Goal: Find contact information: Find contact information

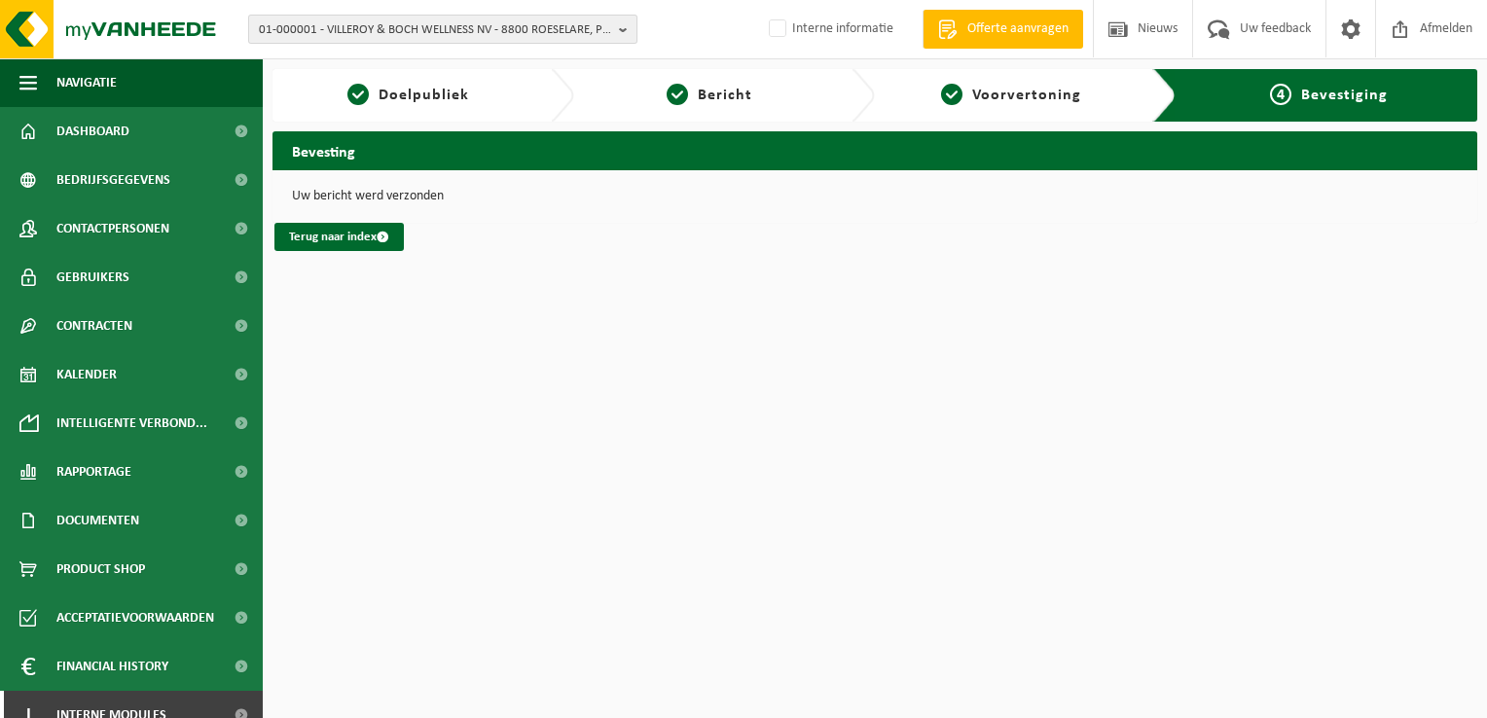
click at [491, 29] on span "01-000001 - VILLEROY & BOCH WELLNESS NV - 8800 ROESELARE, POPULIERSTRAAT 1" at bounding box center [435, 30] width 352 height 29
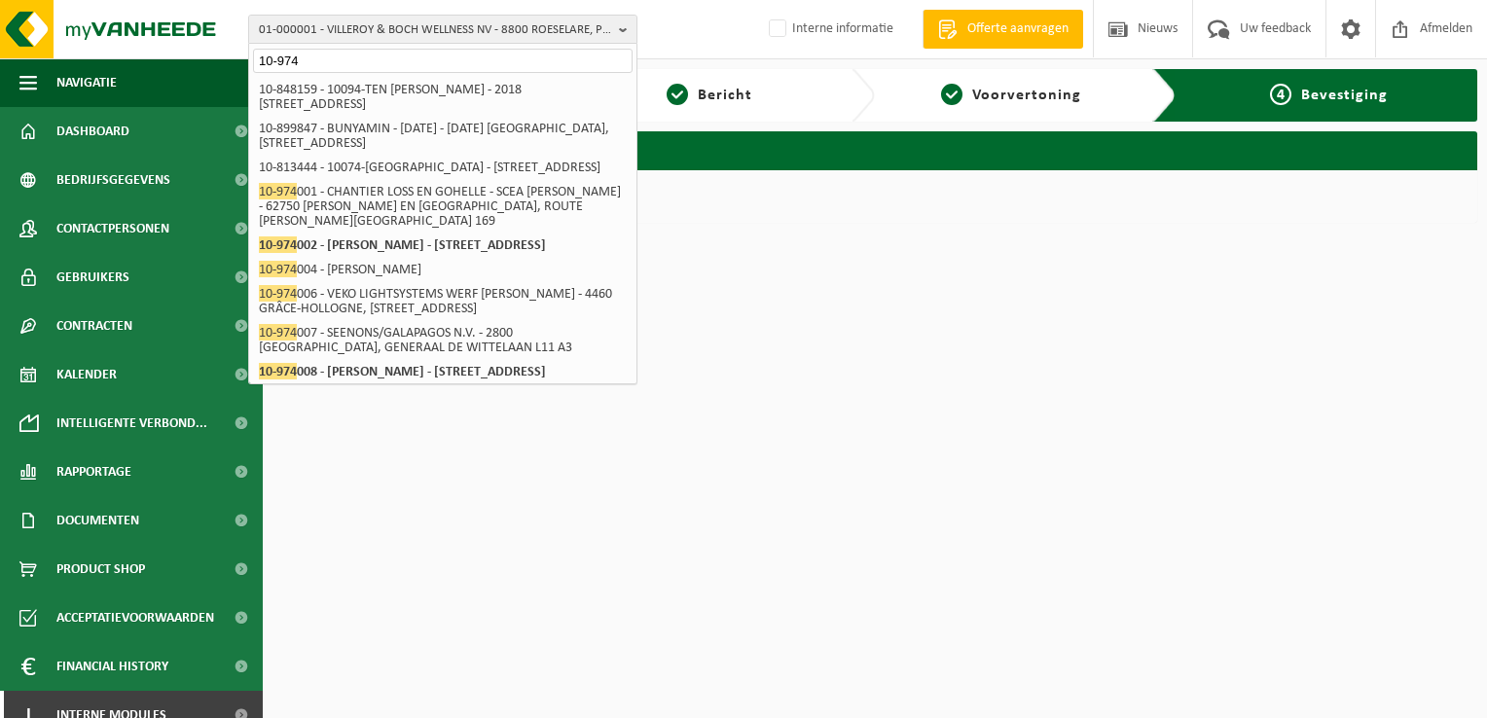
drag, startPoint x: 333, startPoint y: 47, endPoint x: 322, endPoint y: 58, distance: 15.8
click at [333, 47] on div "10-974" at bounding box center [442, 59] width 387 height 30
click at [319, 62] on input "10-974" at bounding box center [442, 61] width 379 height 24
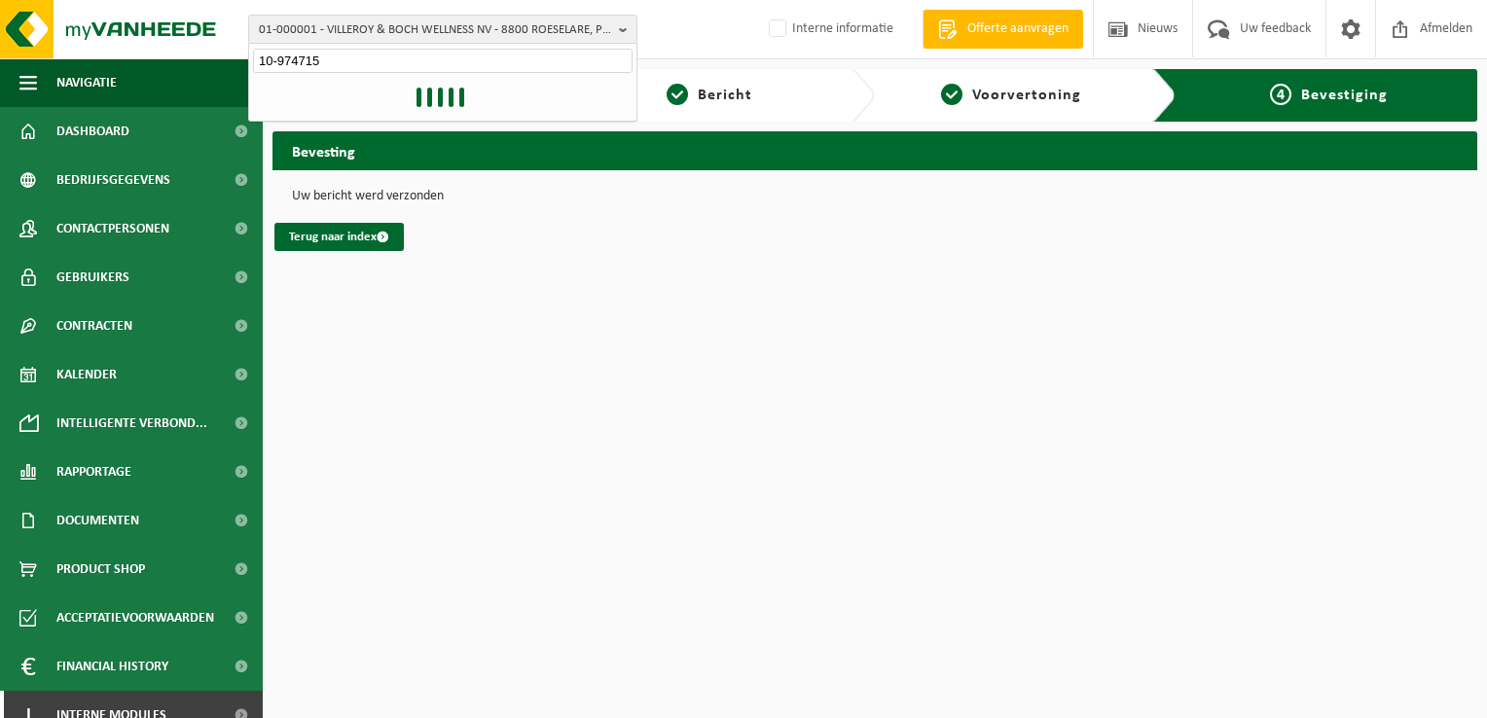
type input "10-974715"
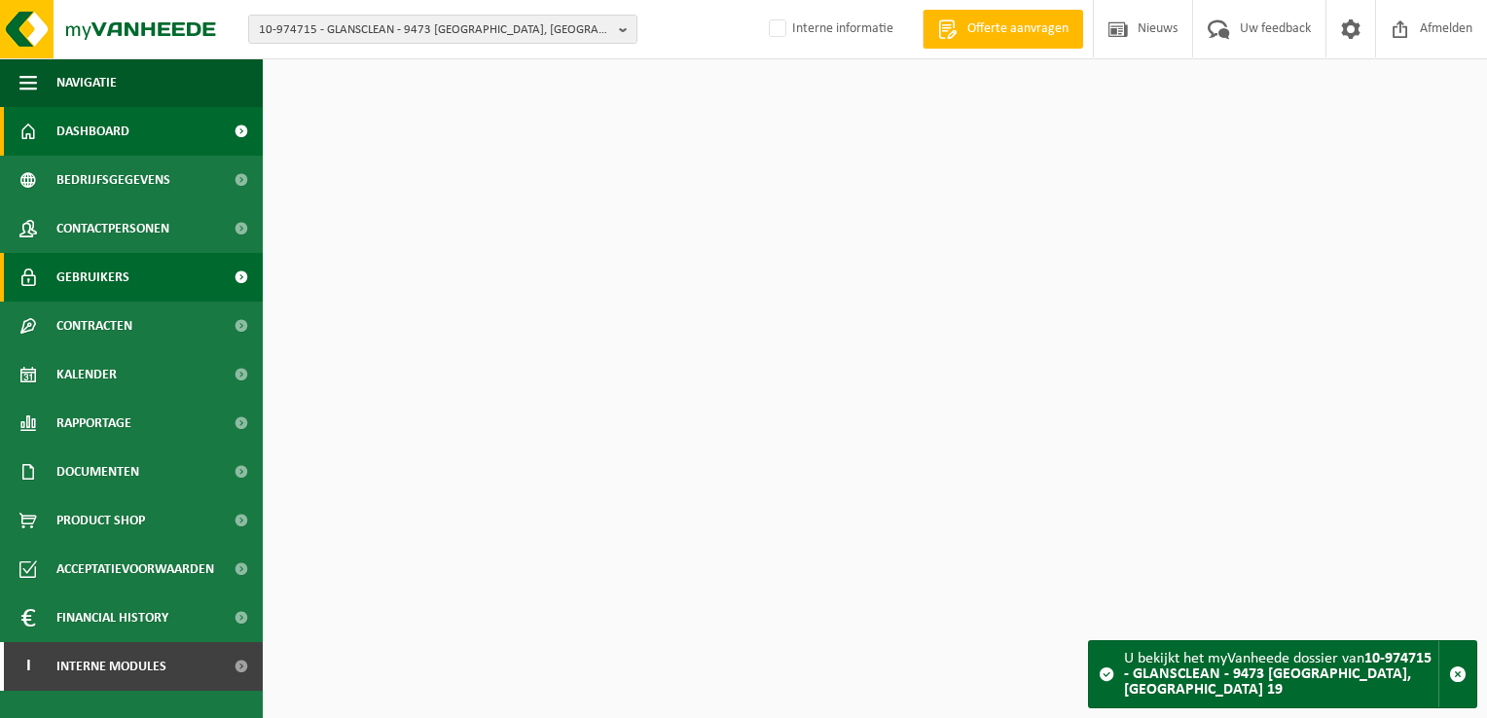
click at [107, 286] on span "Gebruikers" at bounding box center [92, 277] width 73 height 49
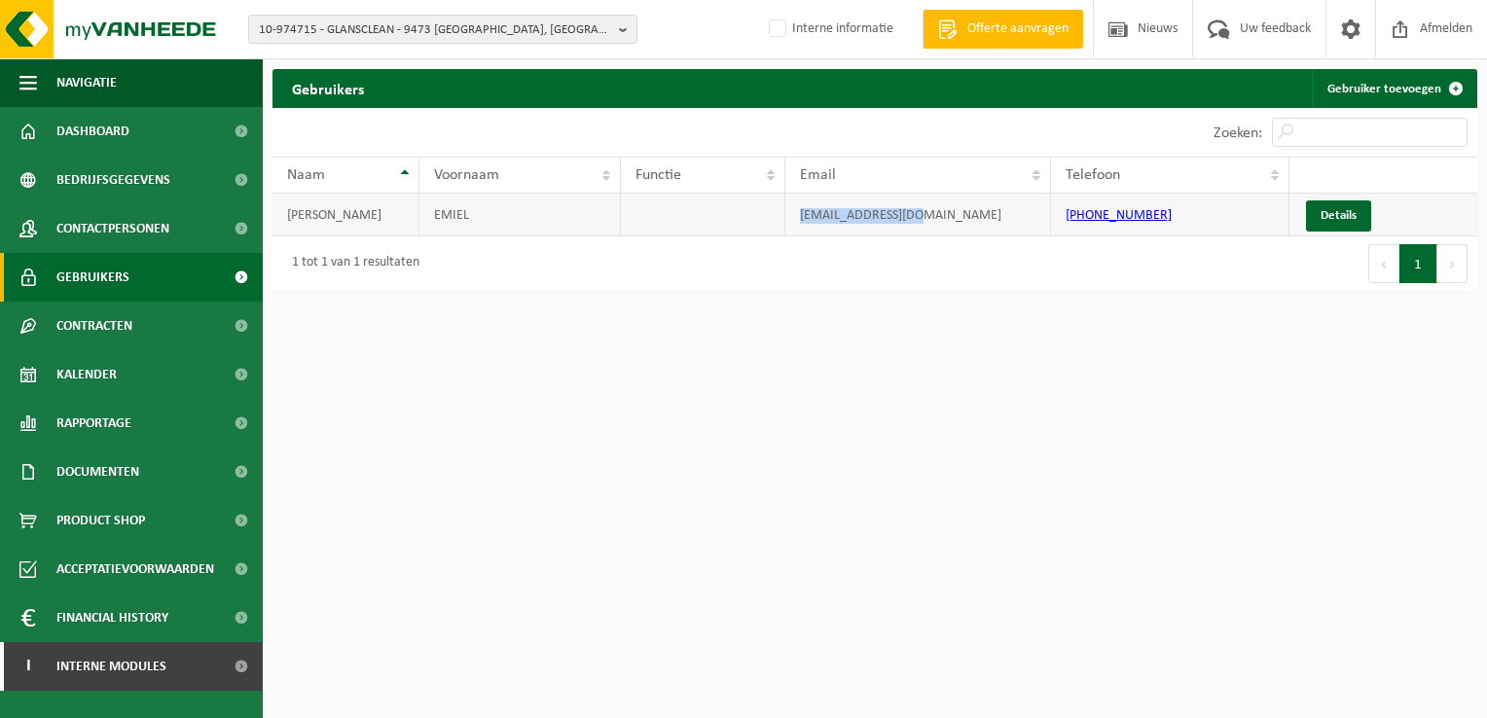
drag, startPoint x: 929, startPoint y: 214, endPoint x: 769, endPoint y: 214, distance: 160.5
click at [769, 214] on tr "TROYER EMIEL info@glansclean.be +32 478 46 12 68 Details" at bounding box center [874, 215] width 1205 height 43
copy tr "info@glansclean.be"
click at [451, 22] on span "10-974715 - GLANSCLEAN - 9473 WELLE, BONTEBEEK 19" at bounding box center [435, 30] width 352 height 29
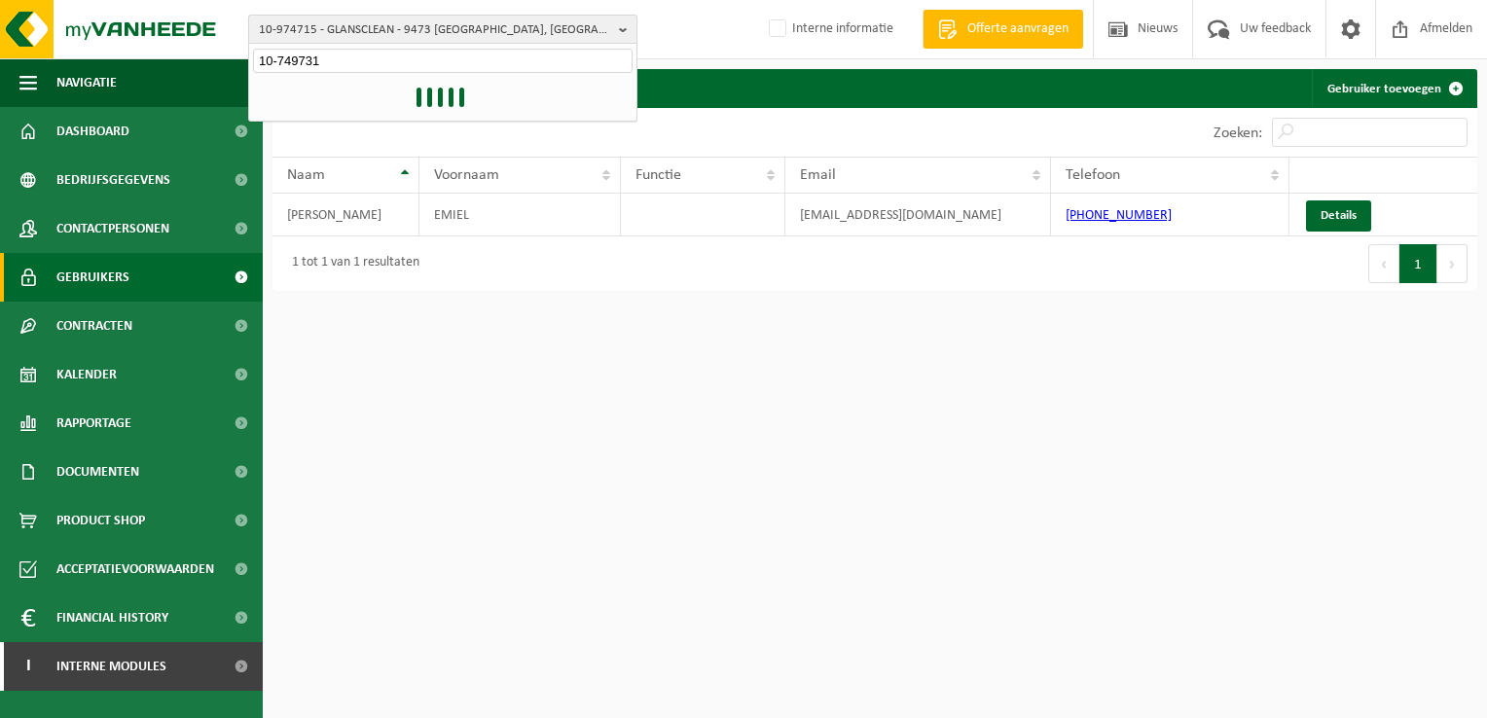
type input "10-749731"
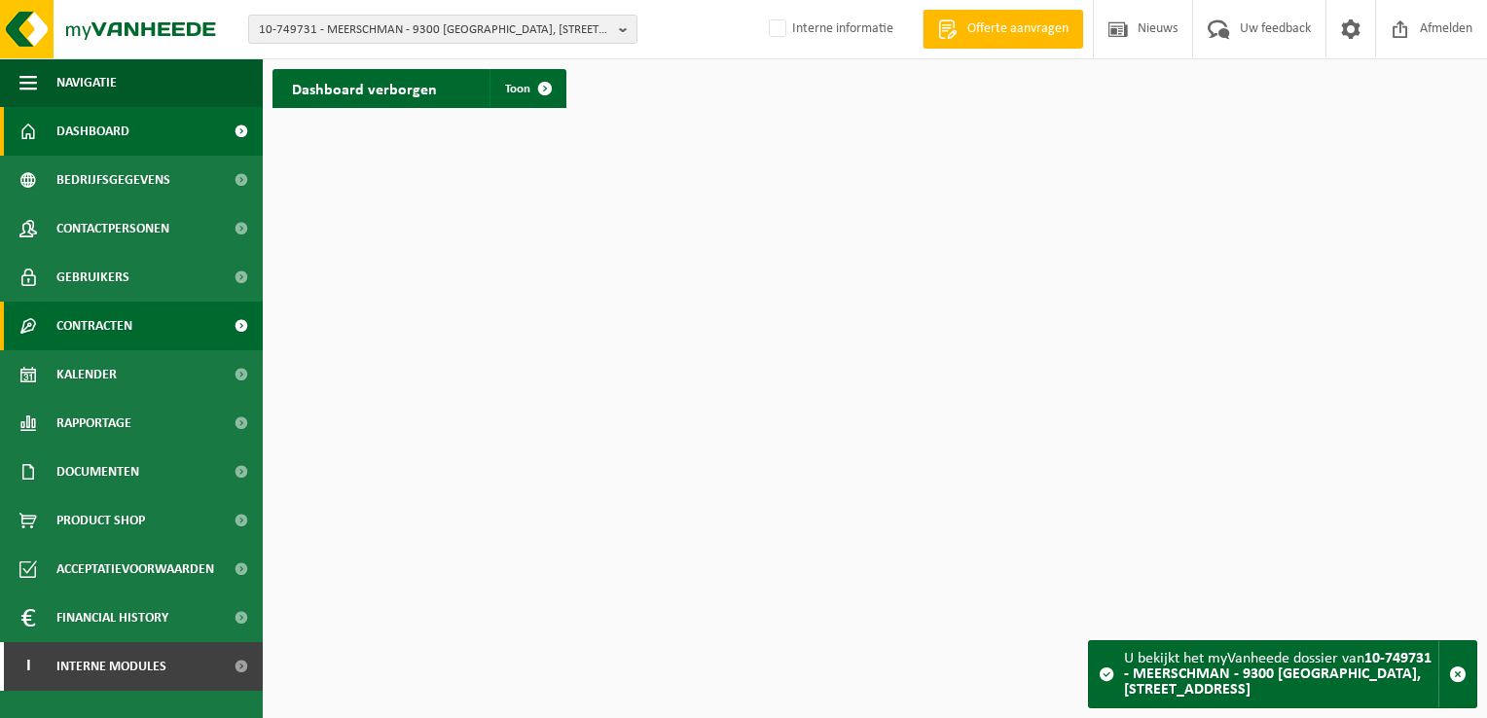
click at [126, 329] on span "Contracten" at bounding box center [94, 326] width 76 height 49
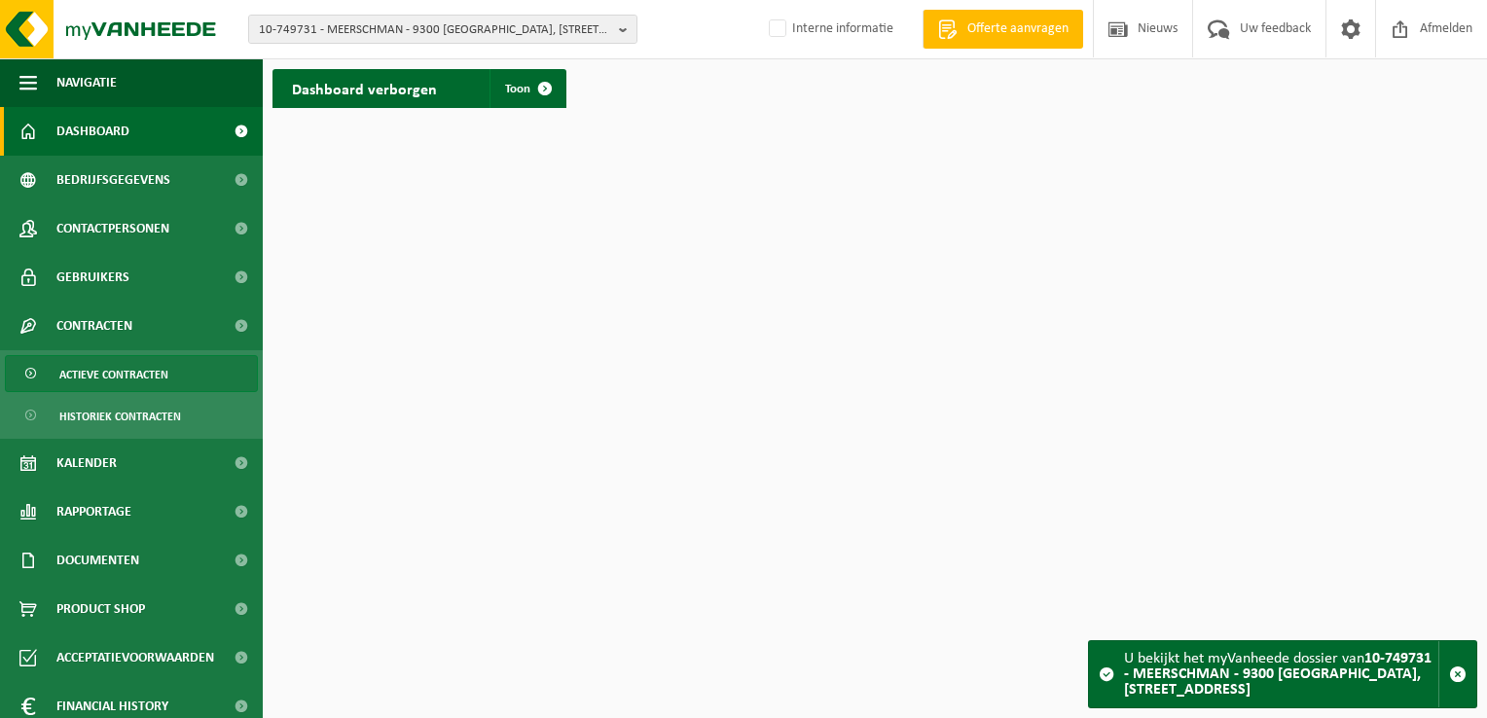
click at [118, 376] on span "Actieve contracten" at bounding box center [113, 374] width 109 height 37
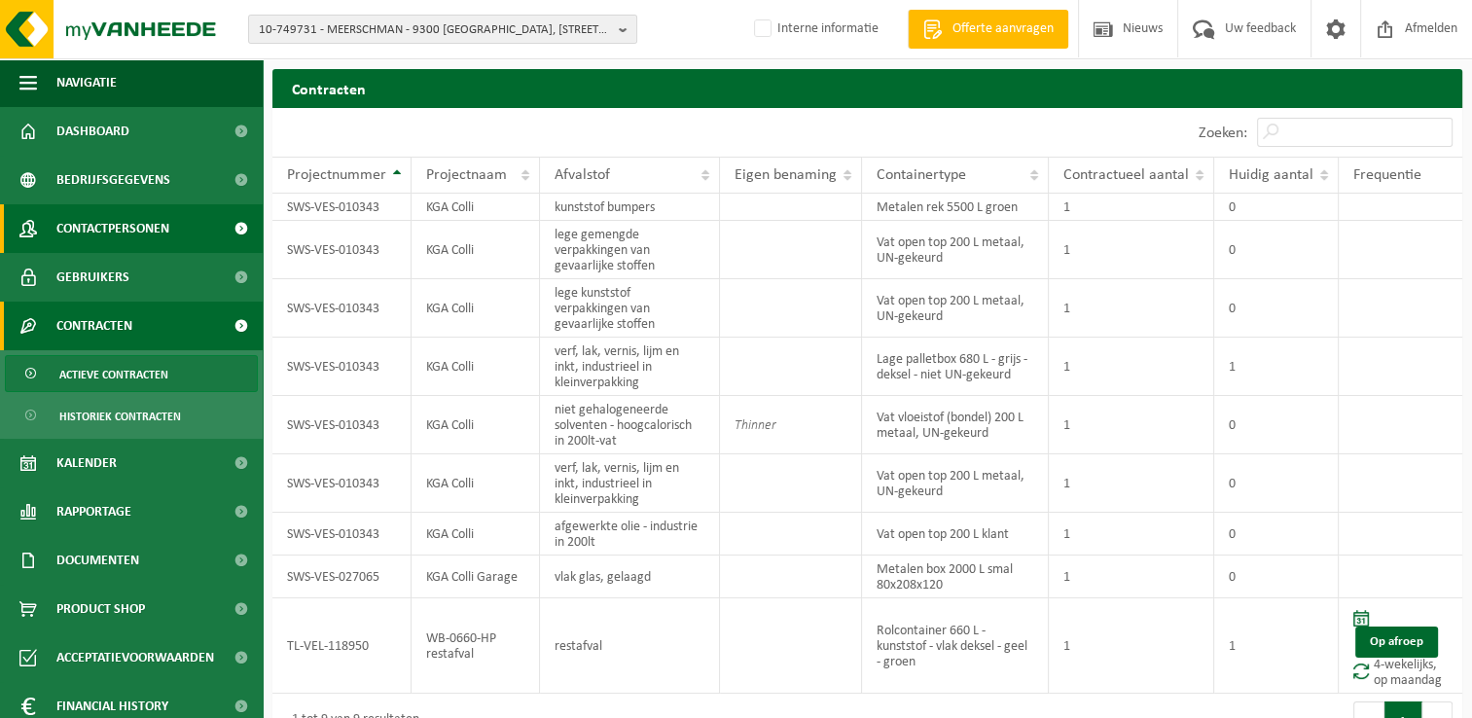
click at [111, 223] on span "Contactpersonen" at bounding box center [112, 228] width 113 height 49
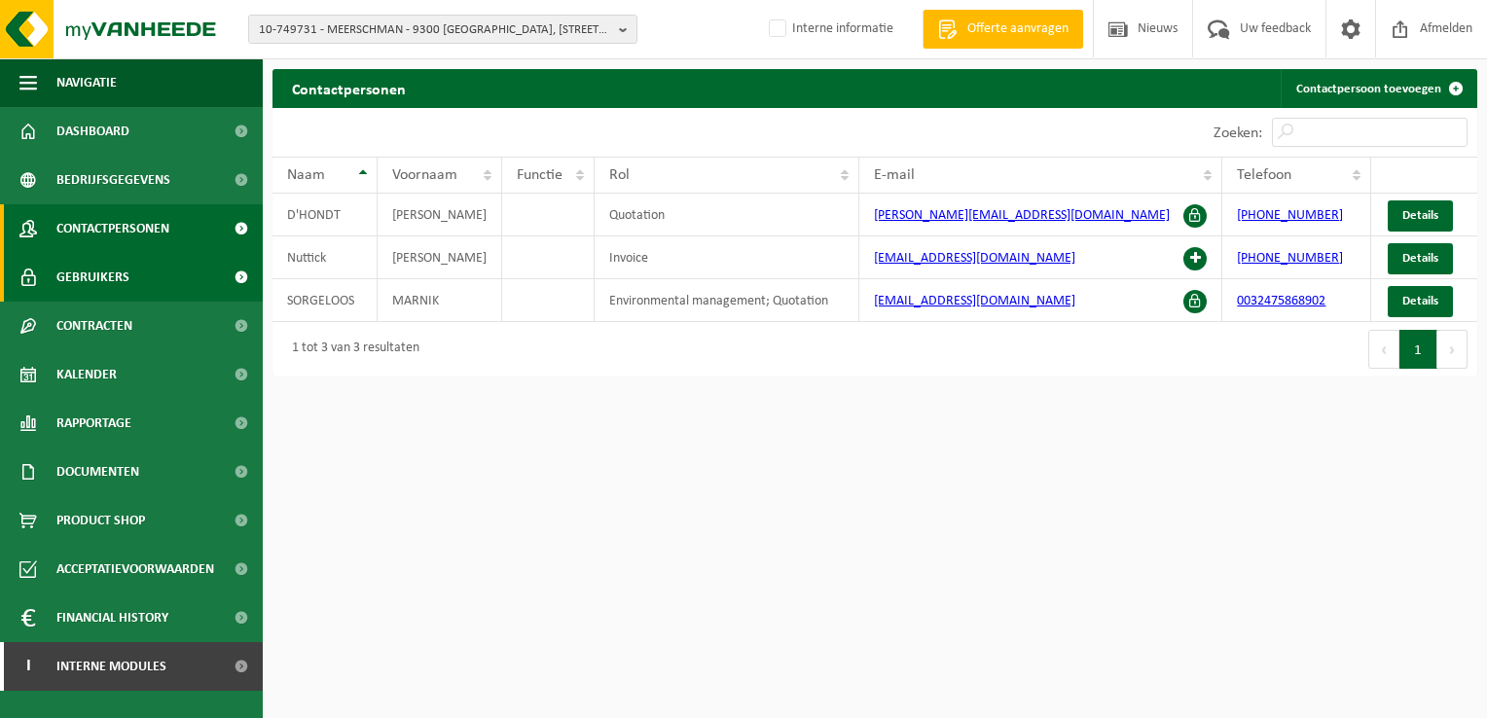
drag, startPoint x: 135, startPoint y: 274, endPoint x: 204, endPoint y: 274, distance: 69.1
click at [135, 274] on link "Gebruikers" at bounding box center [131, 277] width 263 height 49
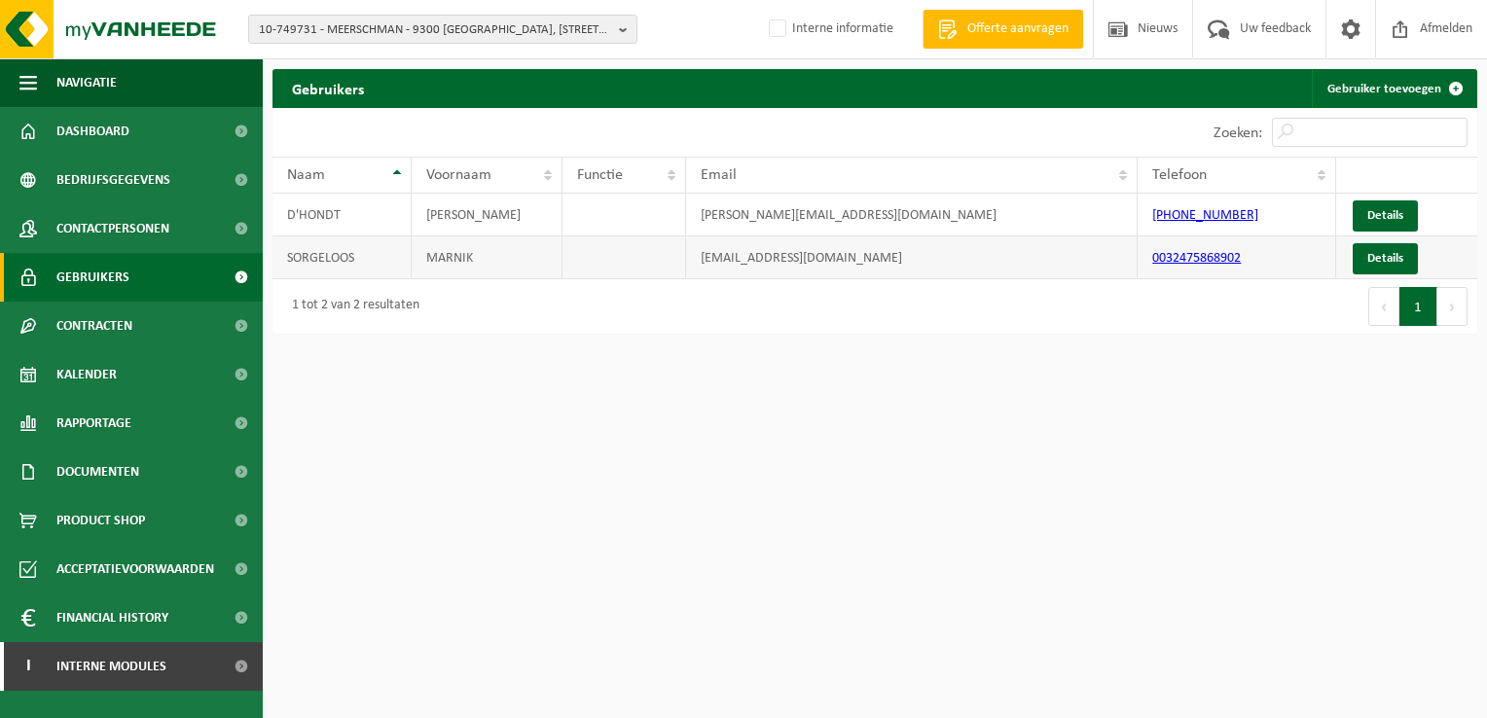
drag, startPoint x: 1031, startPoint y: 262, endPoint x: 693, endPoint y: 263, distance: 338.6
click at [693, 263] on td "marnik.sorgeloos@meerschmanninove.net.bmw.be" at bounding box center [911, 257] width 451 height 43
drag, startPoint x: 693, startPoint y: 263, endPoint x: 720, endPoint y: 258, distance: 27.7
copy td "marnik.sorgeloos@meerschmanninove.net.bmw.be"
click at [423, 36] on span "10-749731 - MEERSCHMAN - 9300 AALST, MOORSELBAAN 370" at bounding box center [435, 30] width 352 height 29
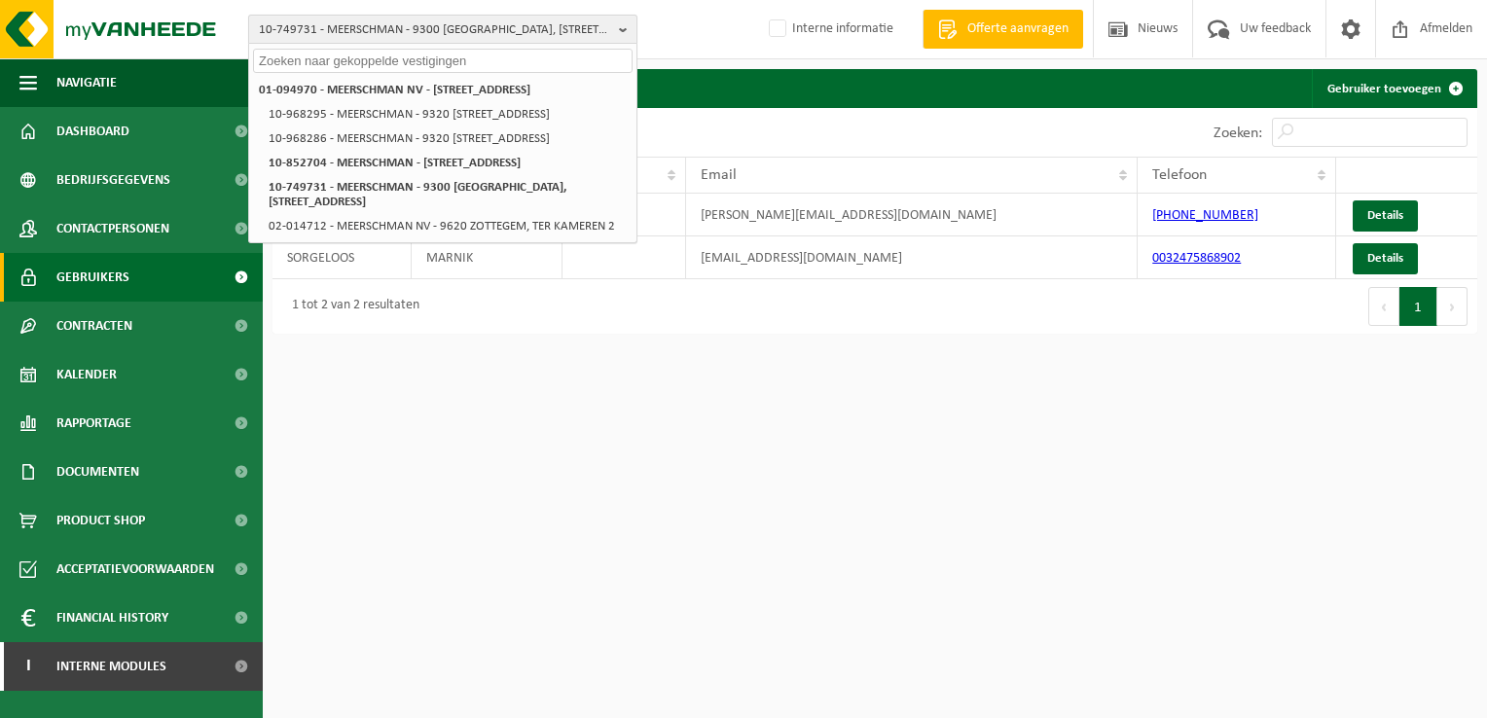
paste input "10-966897"
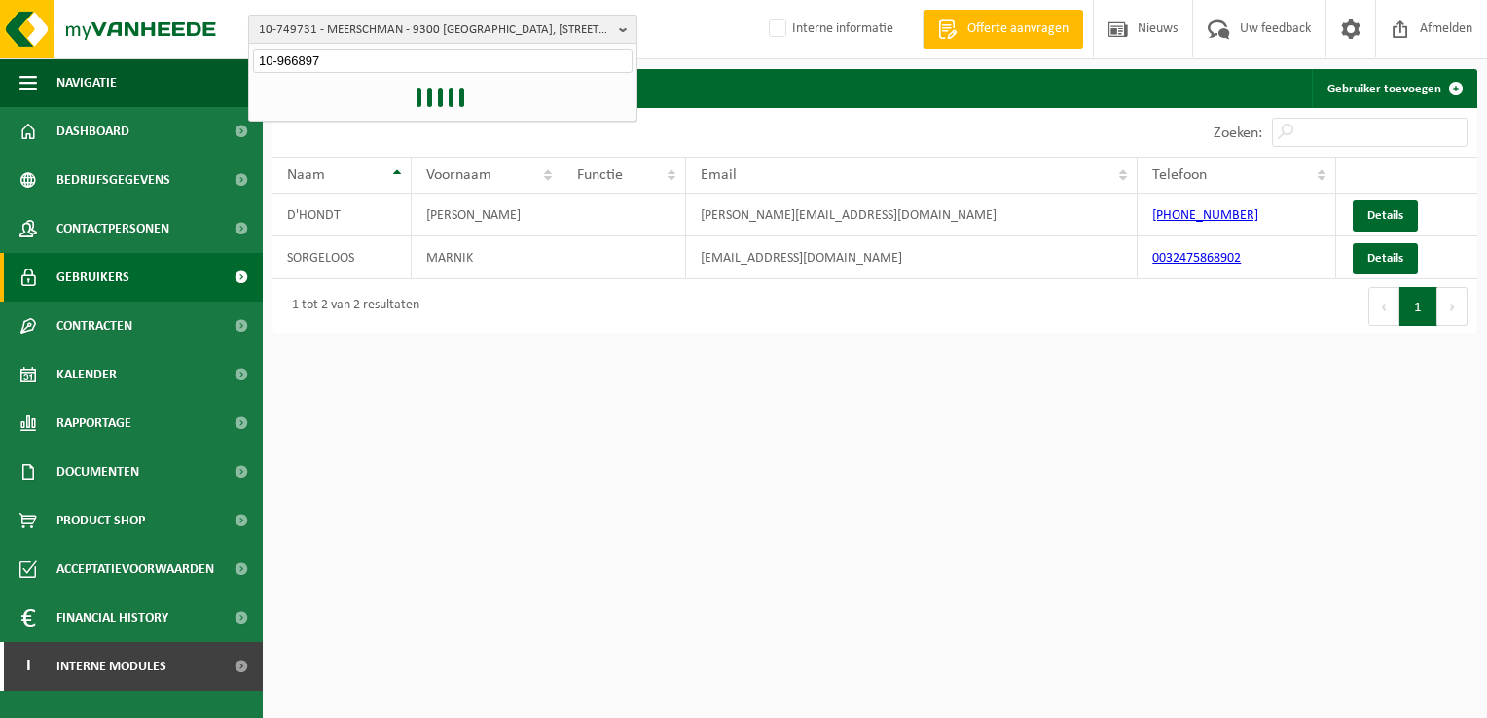
type input "10-966897"
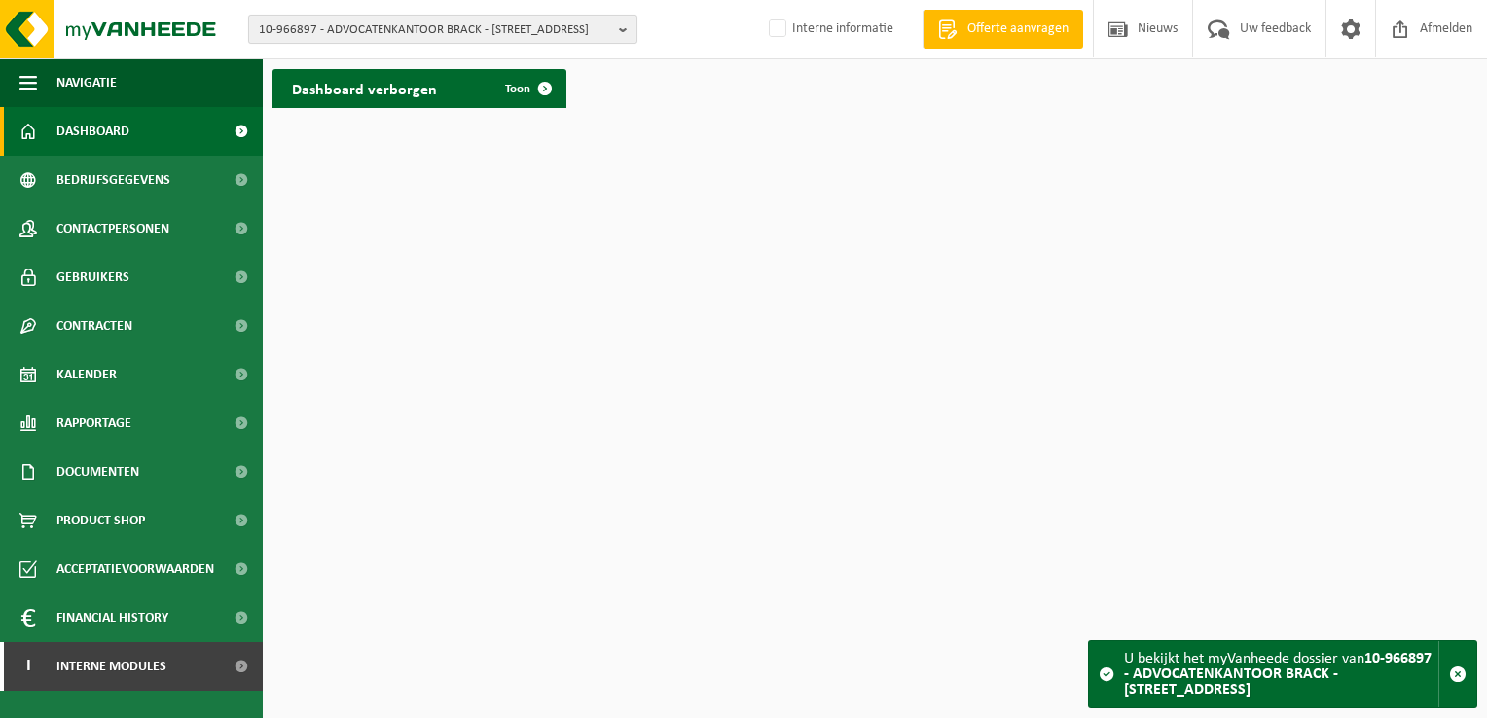
click at [471, 34] on span "10-966897 - ADVOCATENKANTOOR BRACK - [STREET_ADDRESS]" at bounding box center [435, 30] width 352 height 29
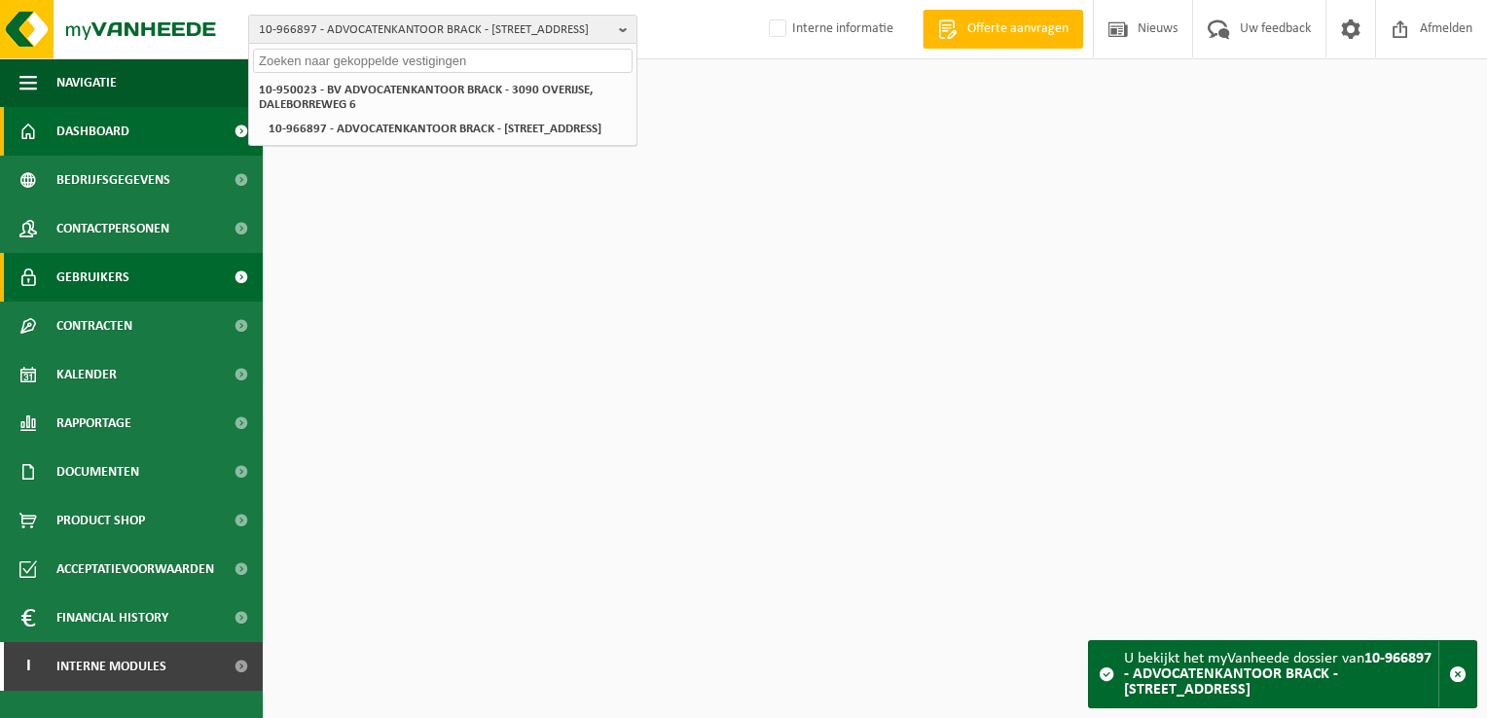
click at [119, 275] on span "Gebruikers" at bounding box center [92, 277] width 73 height 49
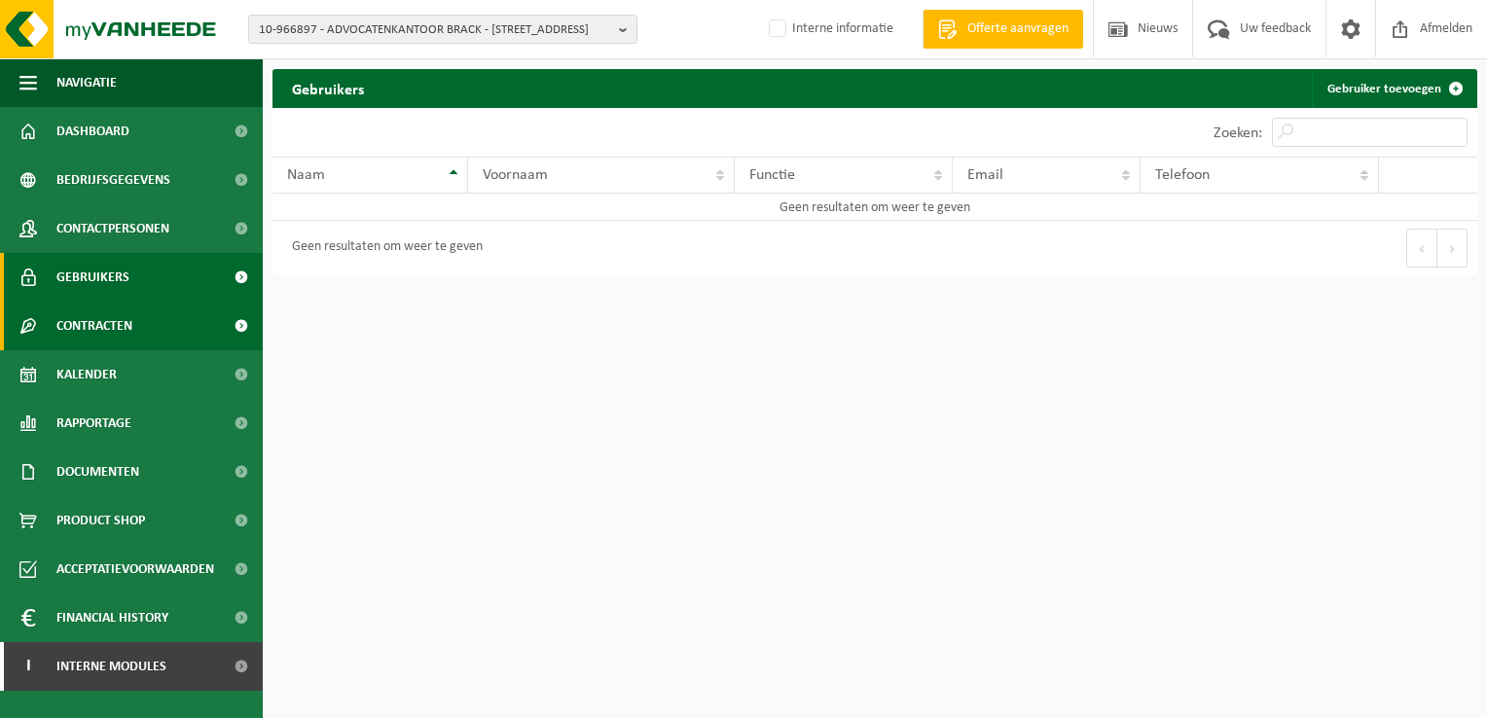
click at [144, 321] on link "Contracten" at bounding box center [131, 326] width 263 height 49
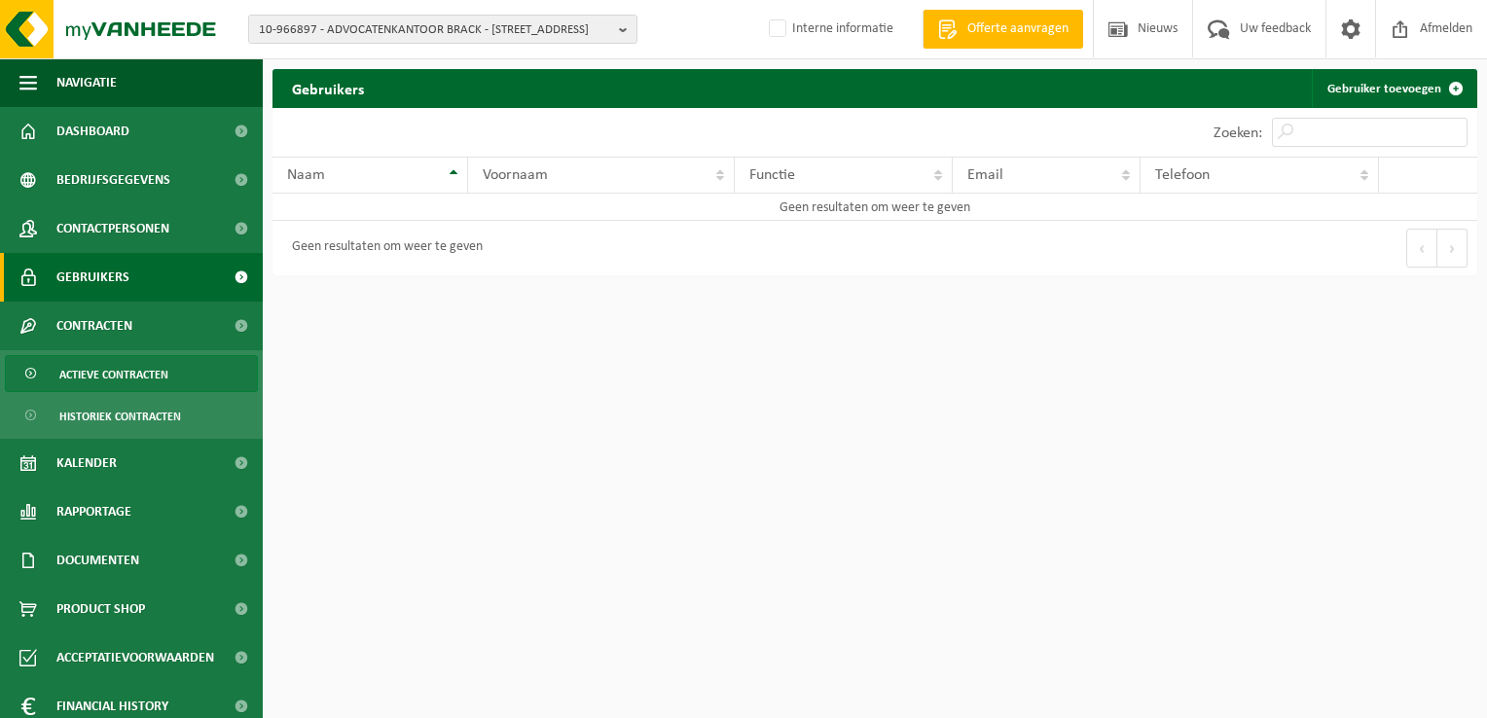
click at [163, 373] on span "Actieve contracten" at bounding box center [113, 374] width 109 height 37
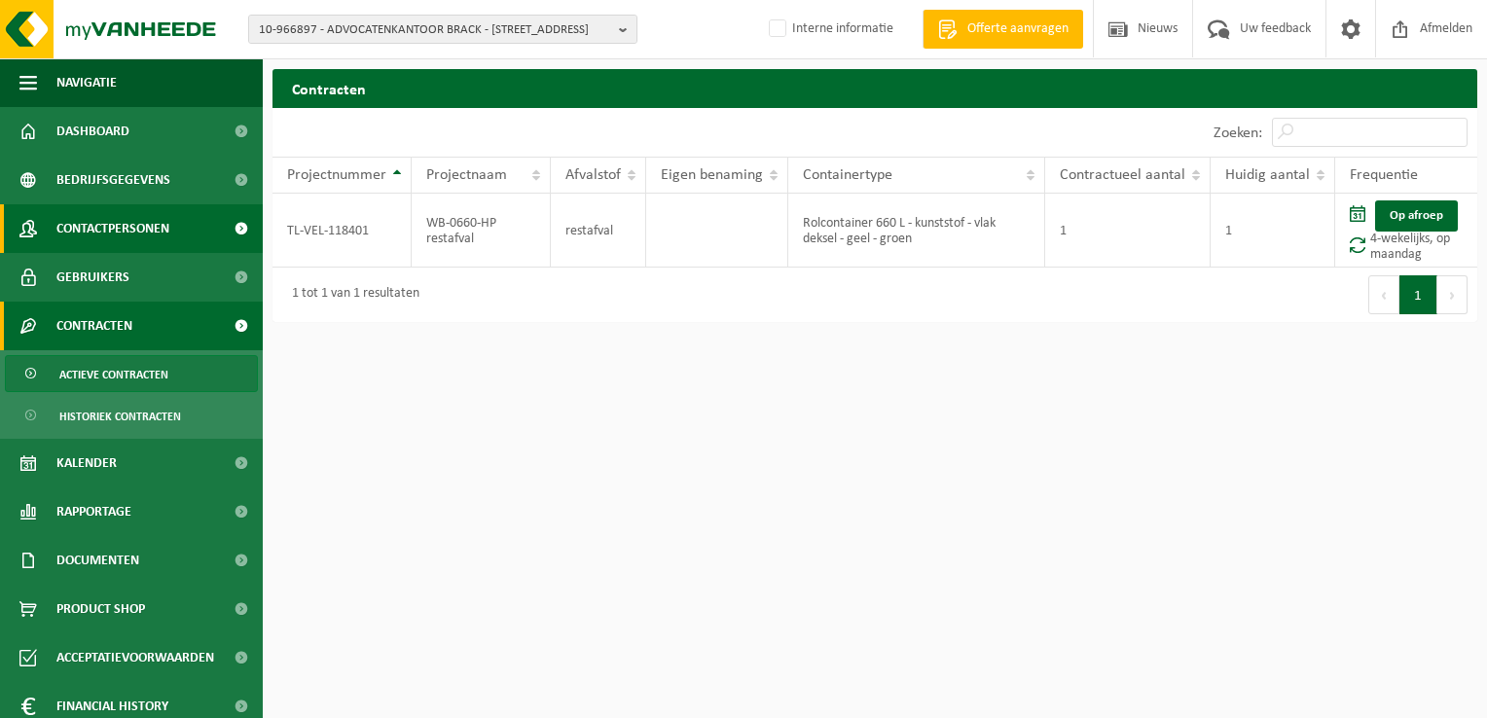
click at [144, 226] on span "Contactpersonen" at bounding box center [112, 228] width 113 height 49
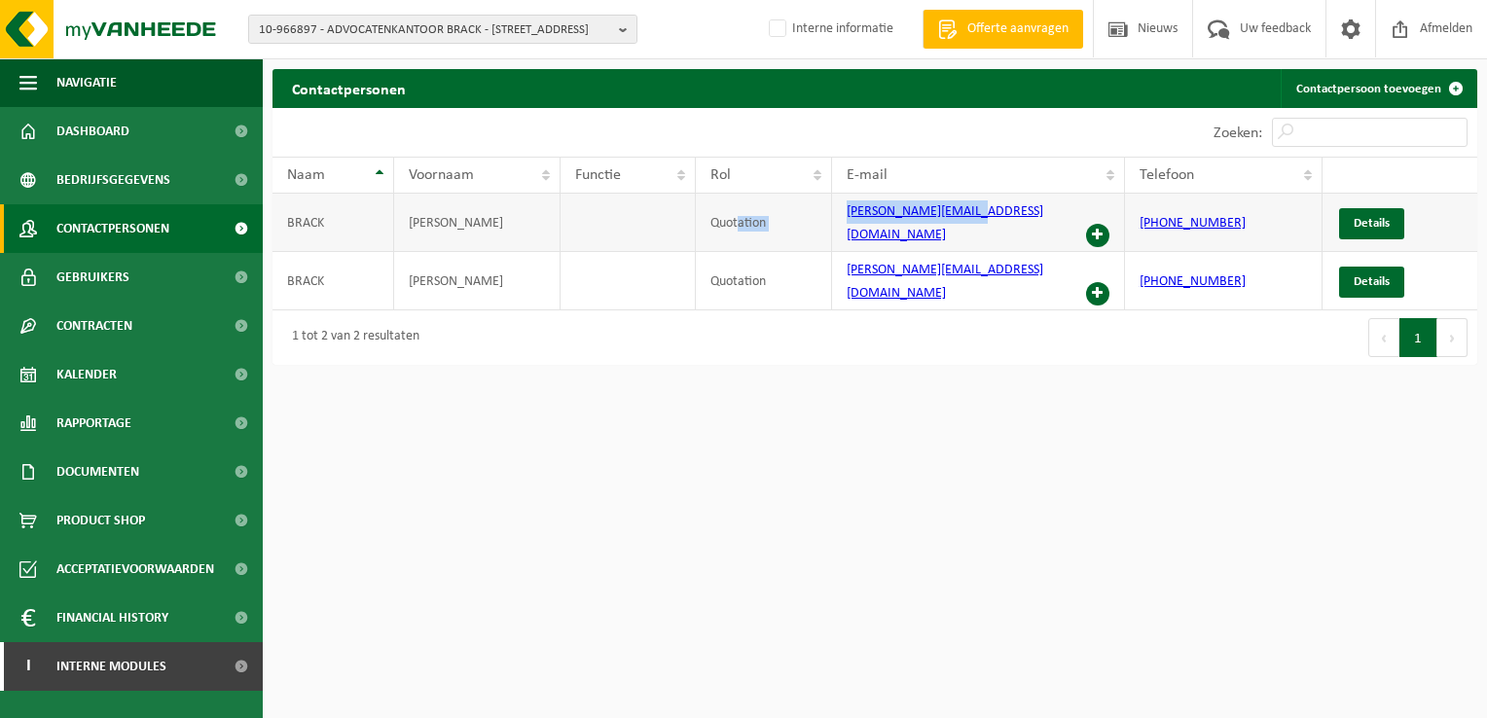
drag, startPoint x: 1012, startPoint y: 208, endPoint x: 740, endPoint y: 202, distance: 271.5
click at [740, 202] on tr "BRACK PHILIP Quotation p.brack@advobrack.be +32 494 85 13 97 Details" at bounding box center [874, 223] width 1205 height 58
drag, startPoint x: 981, startPoint y: 360, endPoint x: 949, endPoint y: 206, distance: 157.1
click at [981, 347] on html "10-966897 - ADVOCATENKANTOOR BRACK - 9310 MOORSEL, TINNENHOEKSTRAAT 14 10-95002…" at bounding box center [743, 359] width 1487 height 718
drag, startPoint x: 825, startPoint y: 211, endPoint x: 796, endPoint y: 211, distance: 29.2
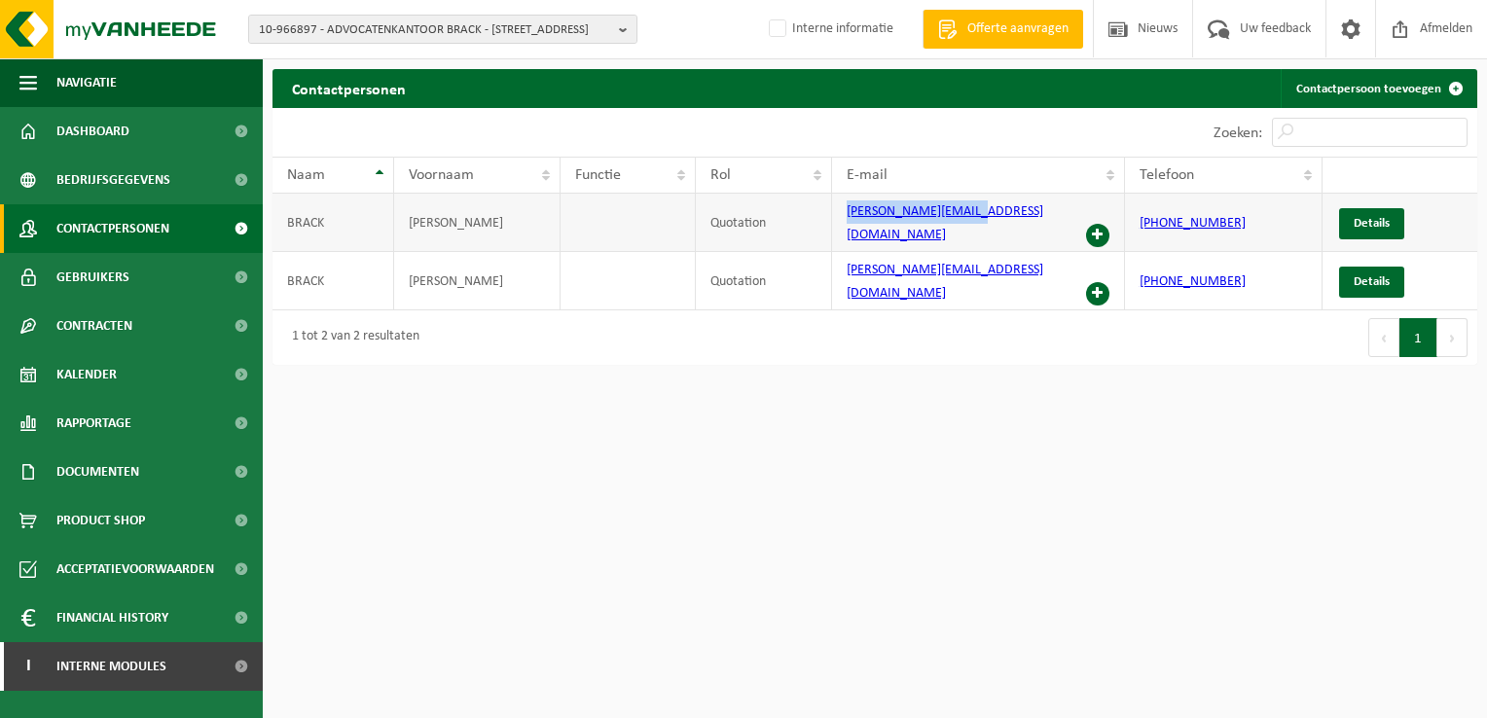
click at [796, 211] on tr "BRACK PHILIP Quotation p.brack@advobrack.be +32 494 85 13 97 Details" at bounding box center [874, 223] width 1205 height 58
copy tr "p.brack@advobrack.be"
drag, startPoint x: 845, startPoint y: 397, endPoint x: 851, endPoint y: 423, distance: 27.1
click at [841, 400] on html "10-966897 - ADVOCATENKANTOOR BRACK - 9310 MOORSEL, TINNENHOEKSTRAAT 14 10-95002…" at bounding box center [743, 359] width 1487 height 718
click at [306, 29] on span "10-966897 - ADVOCATENKANTOOR BRACK - 9310 MOORSEL, TINNENHOEKSTRAAT 14" at bounding box center [435, 30] width 352 height 29
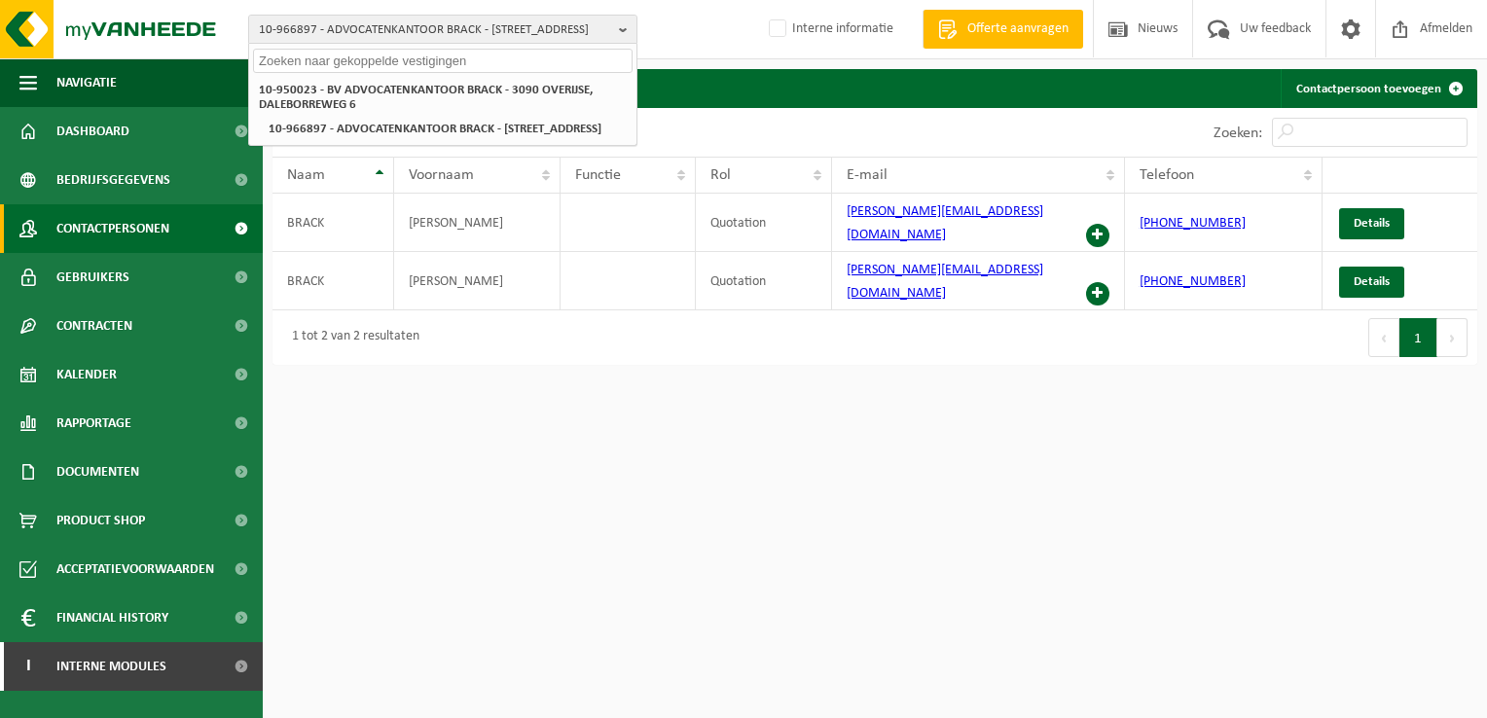
click at [305, 64] on input "text" at bounding box center [442, 61] width 379 height 24
paste input "10-917412"
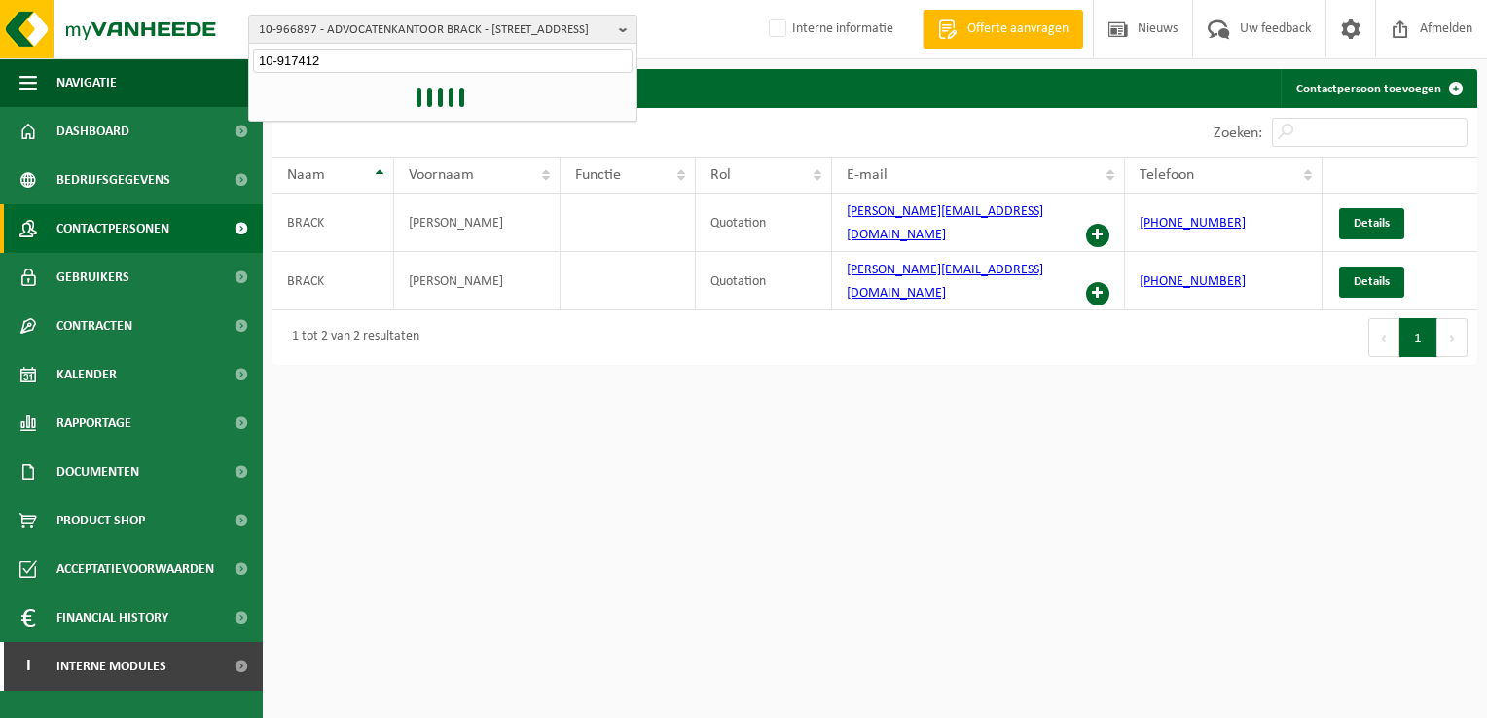
type input "10-917412"
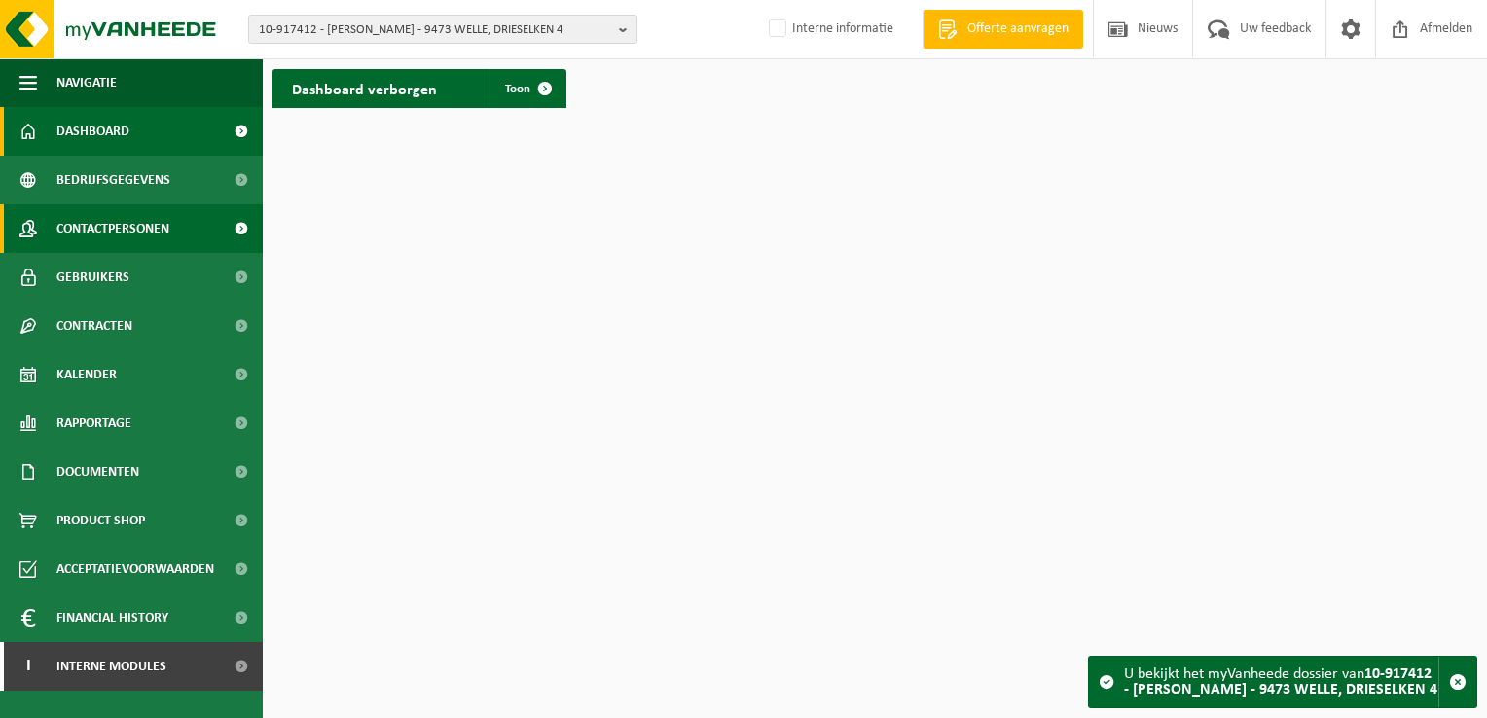
click at [90, 237] on span "Contactpersonen" at bounding box center [112, 228] width 113 height 49
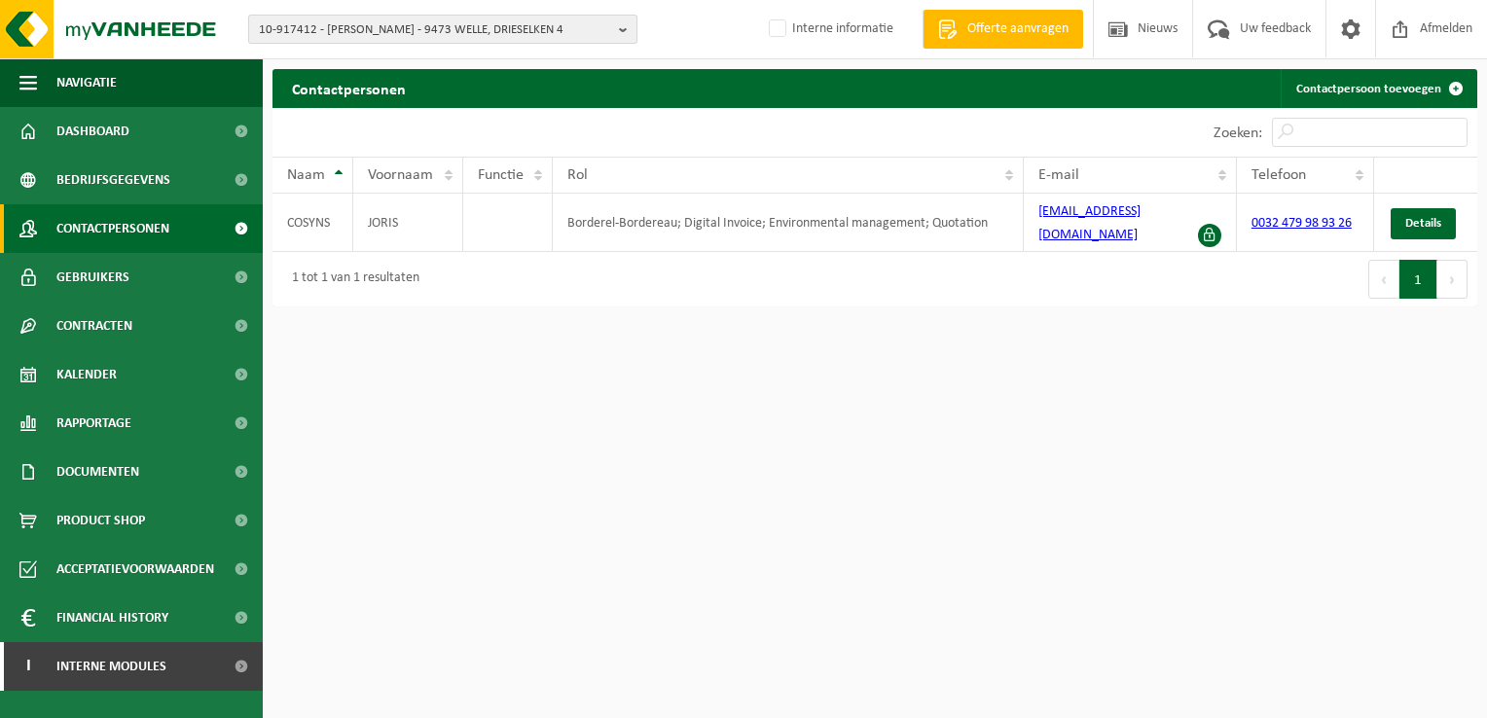
click at [432, 19] on span "10-917412 - [PERSON_NAME] - 9473 WELLE, DRIESELKEN 4" at bounding box center [435, 30] width 352 height 29
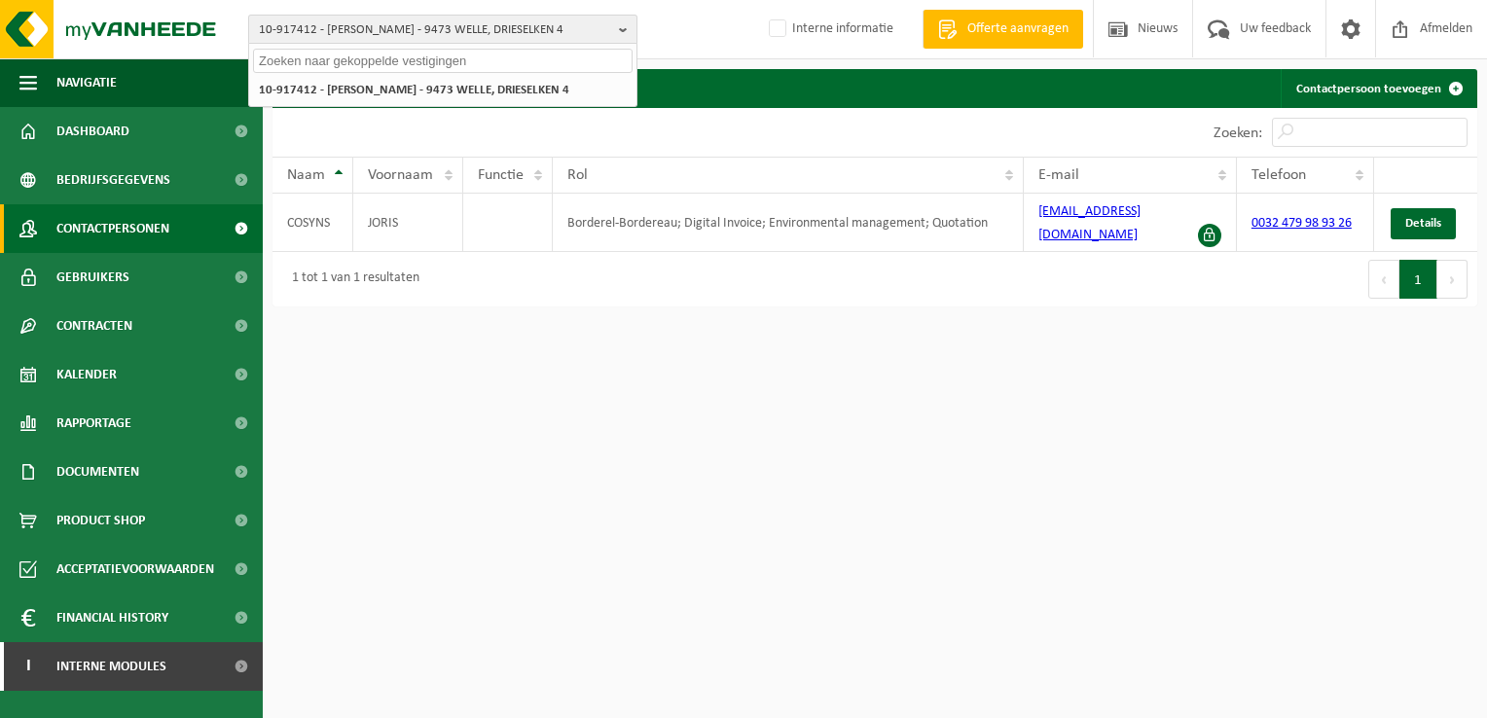
paste input "01-079419"
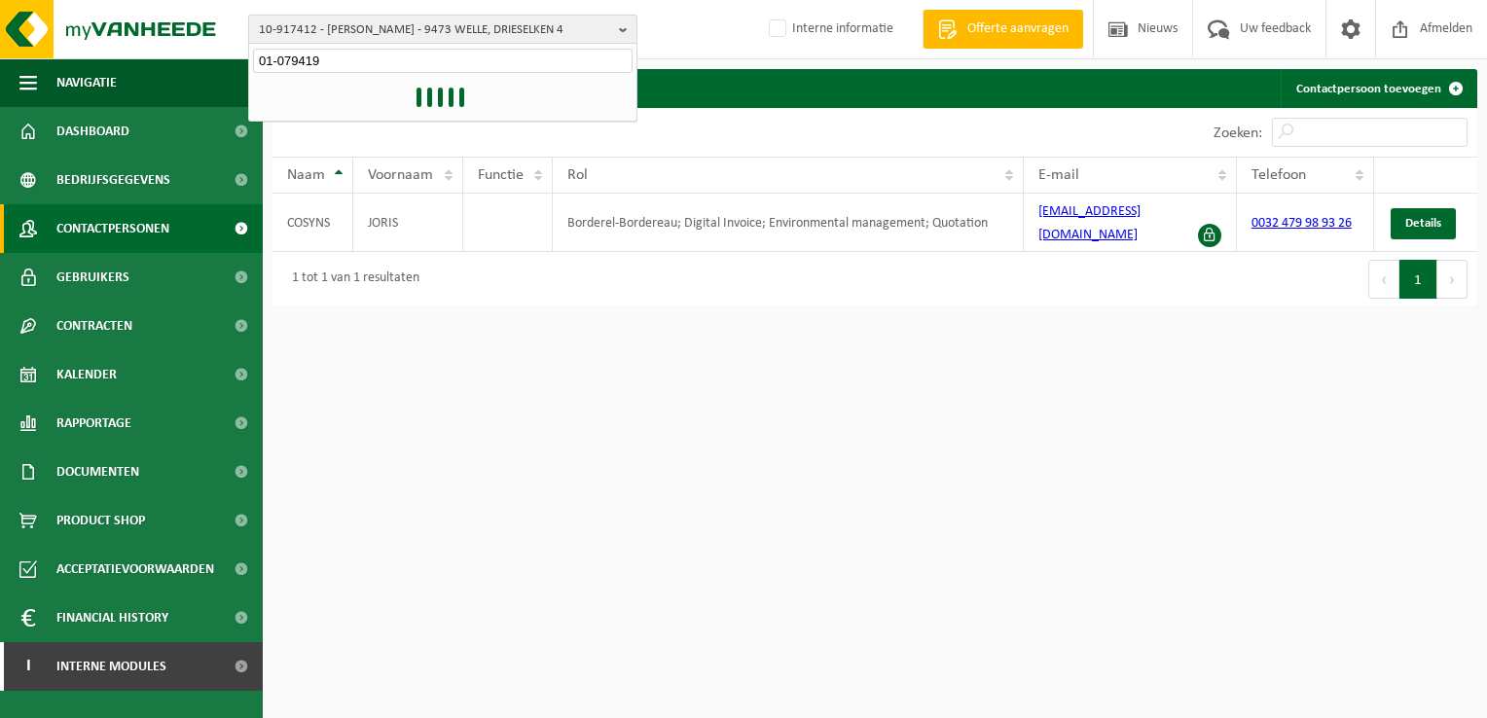
type input "01-079419"
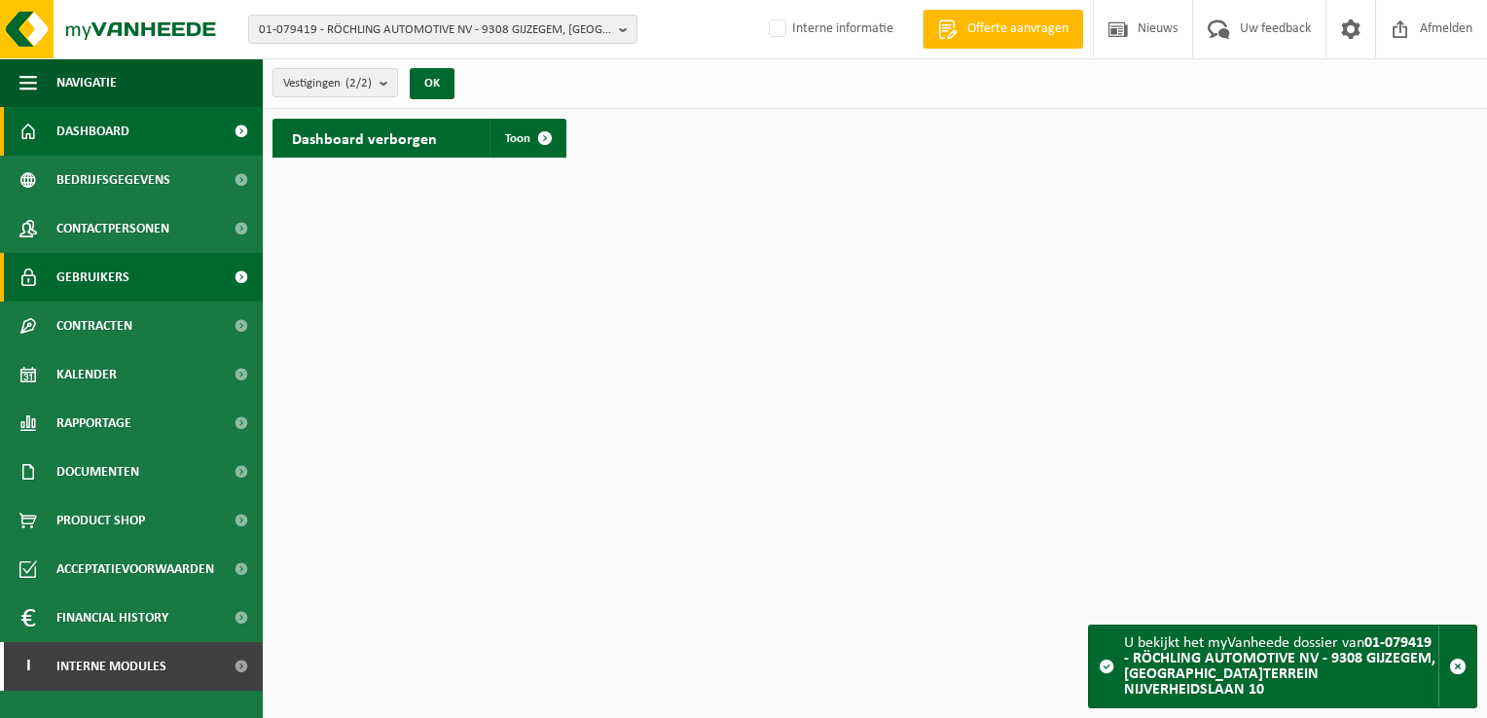
click at [144, 274] on link "Gebruikers" at bounding box center [131, 277] width 263 height 49
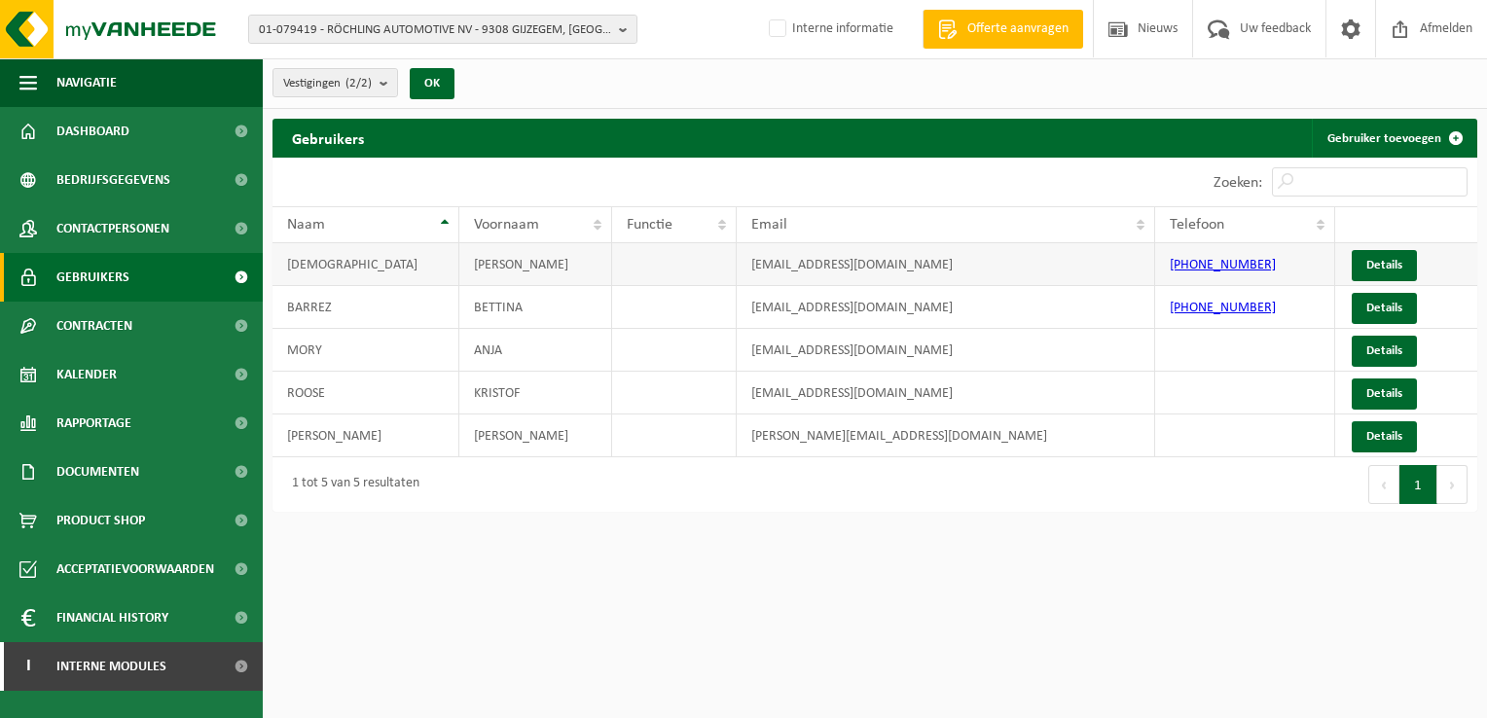
click at [947, 271] on td "[EMAIL_ADDRESS][DOMAIN_NAME]" at bounding box center [946, 264] width 418 height 43
drag, startPoint x: 938, startPoint y: 270, endPoint x: 715, endPoint y: 268, distance: 222.8
click at [715, 268] on tr "[PERSON_NAME] [EMAIL_ADDRESS][DOMAIN_NAME] [PHONE_NUMBER] Details" at bounding box center [874, 264] width 1205 height 43
copy tr "[EMAIL_ADDRESS][DOMAIN_NAME]"
click at [493, 25] on span "01-079419 - RÖCHLING AUTOMOTIVE NV - 9308 GIJZEGEM, IND.TERREIN NIJVERHEIDSLAAN…" at bounding box center [435, 30] width 352 height 29
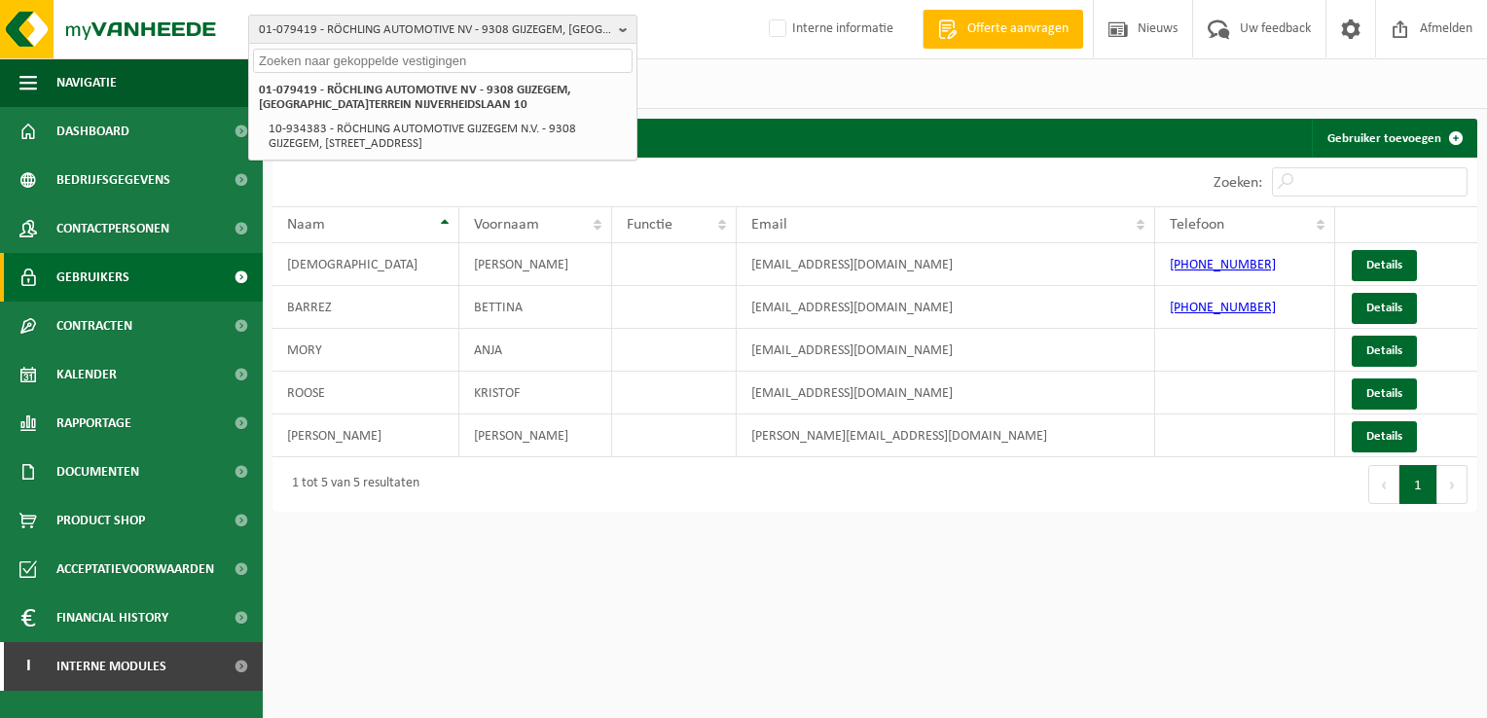
paste input "02-010515"
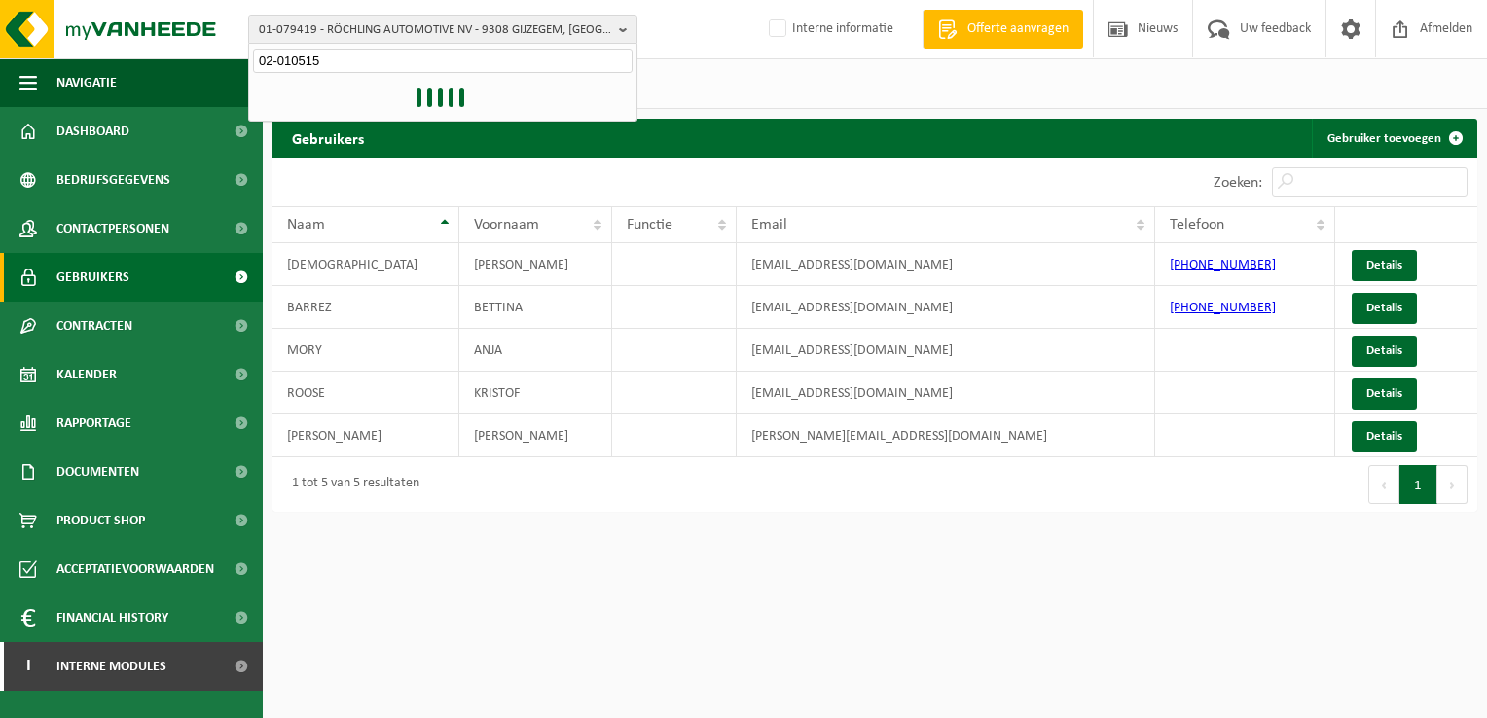
type input "02-010515"
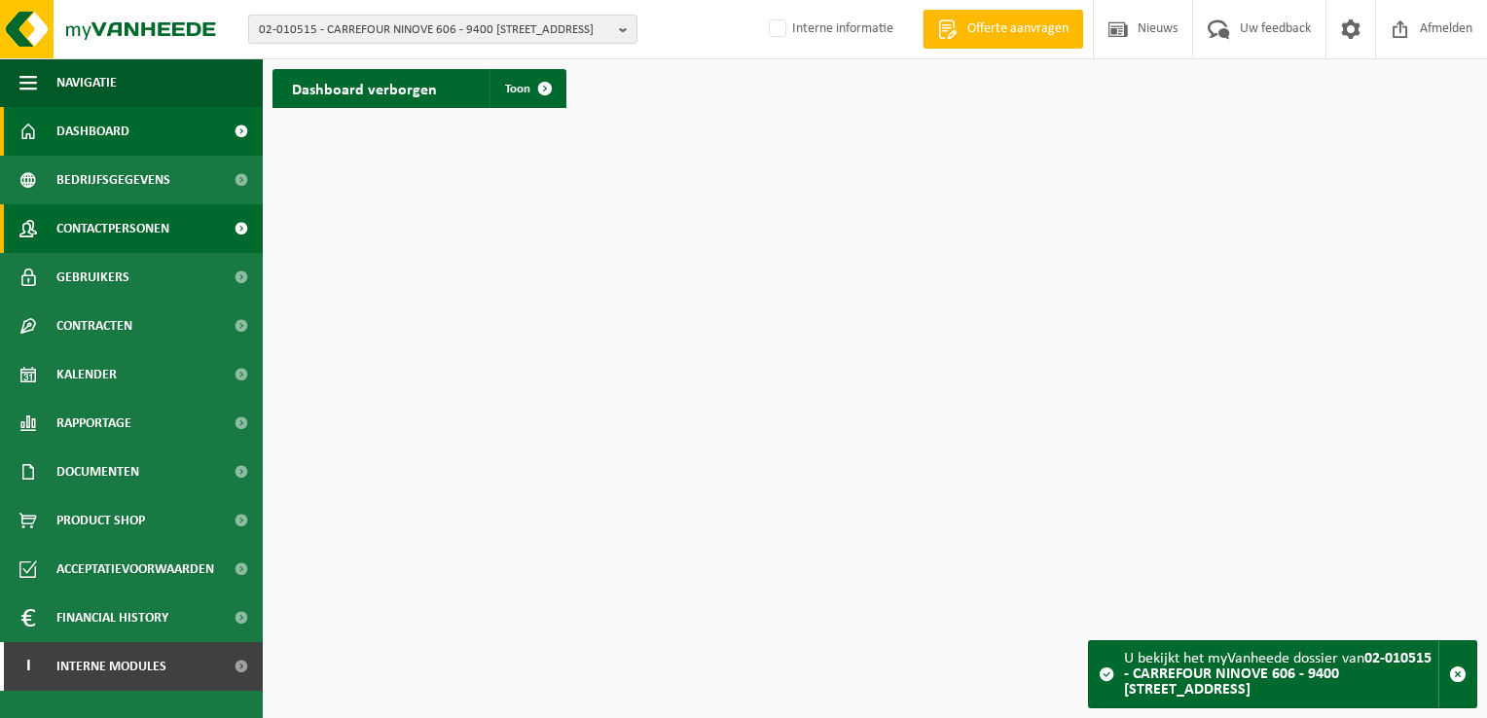
click at [136, 233] on span "Contactpersonen" at bounding box center [112, 228] width 113 height 49
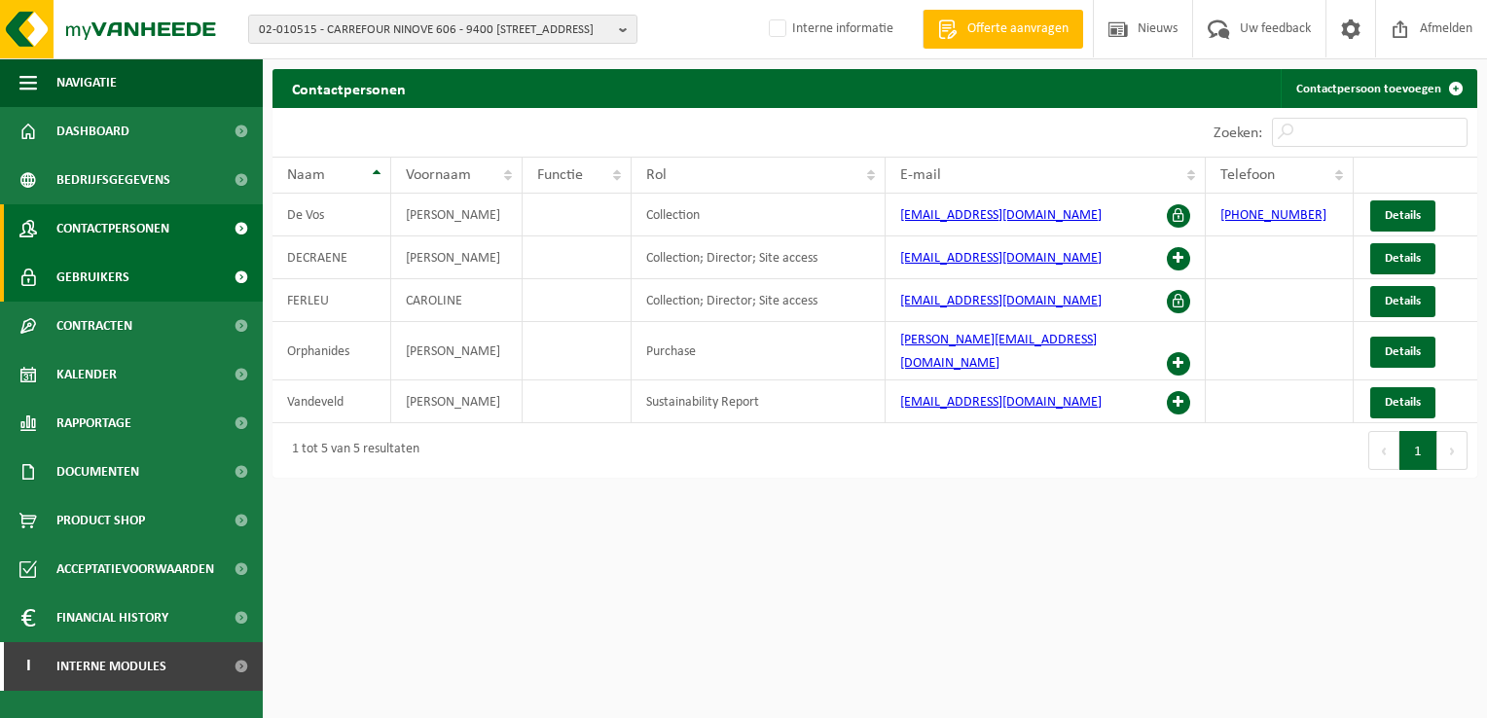
click at [126, 273] on span "Gebruikers" at bounding box center [92, 277] width 73 height 49
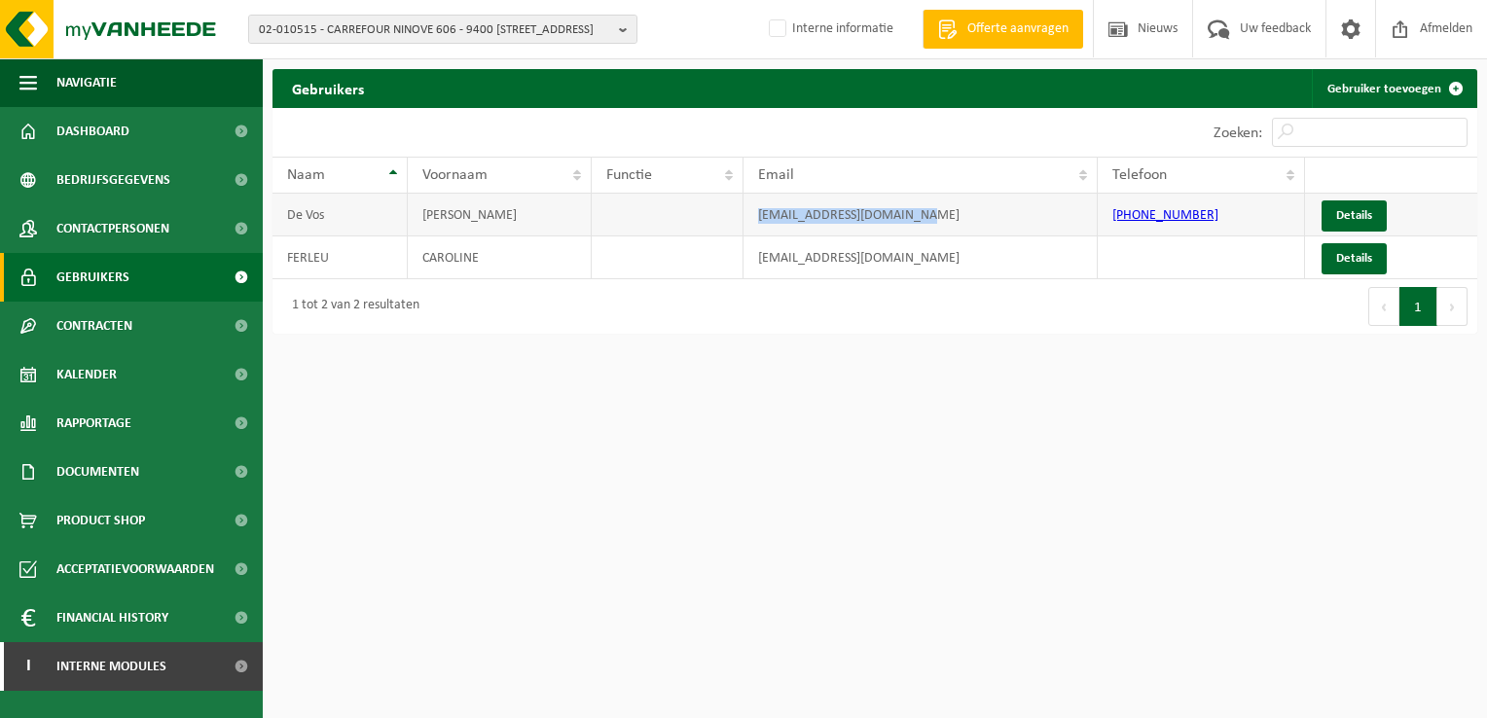
drag, startPoint x: 979, startPoint y: 211, endPoint x: 732, endPoint y: 208, distance: 247.2
click at [732, 208] on tr "[PERSON_NAME] [PERSON_NAME][EMAIL_ADDRESS][DOMAIN_NAME] [PHONE_NUMBER] Details" at bounding box center [874, 215] width 1205 height 43
copy tr "[EMAIL_ADDRESS][DOMAIN_NAME]"
drag, startPoint x: 955, startPoint y: 259, endPoint x: 747, endPoint y: 259, distance: 208.2
click at [747, 259] on td "[EMAIL_ADDRESS][DOMAIN_NAME]" at bounding box center [920, 257] width 354 height 43
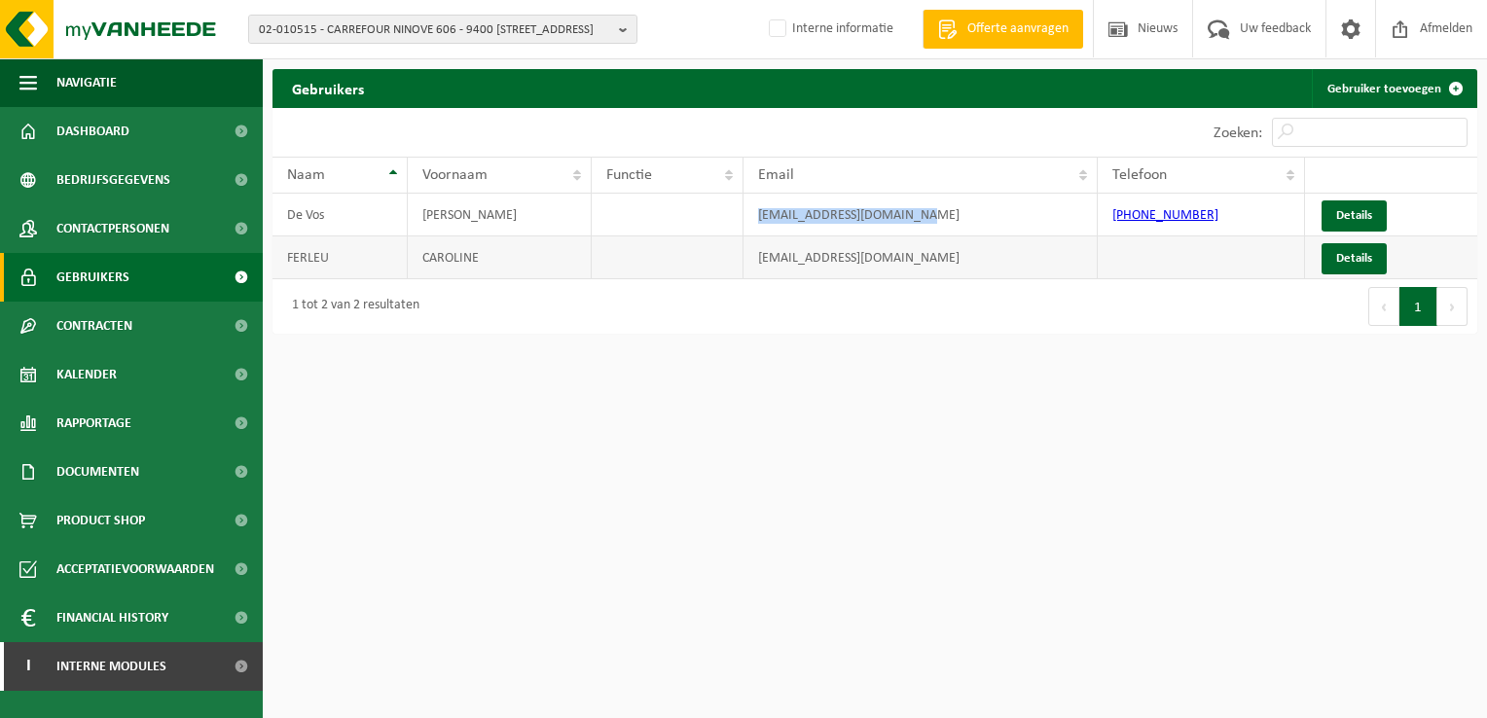
copy td "[EMAIL_ADDRESS][DOMAIN_NAME]"
click at [444, 31] on span "02-010515 - CARREFOUR NINOVE 606 - 9400 [STREET_ADDRESS]" at bounding box center [435, 30] width 352 height 29
paste input "02-007841"
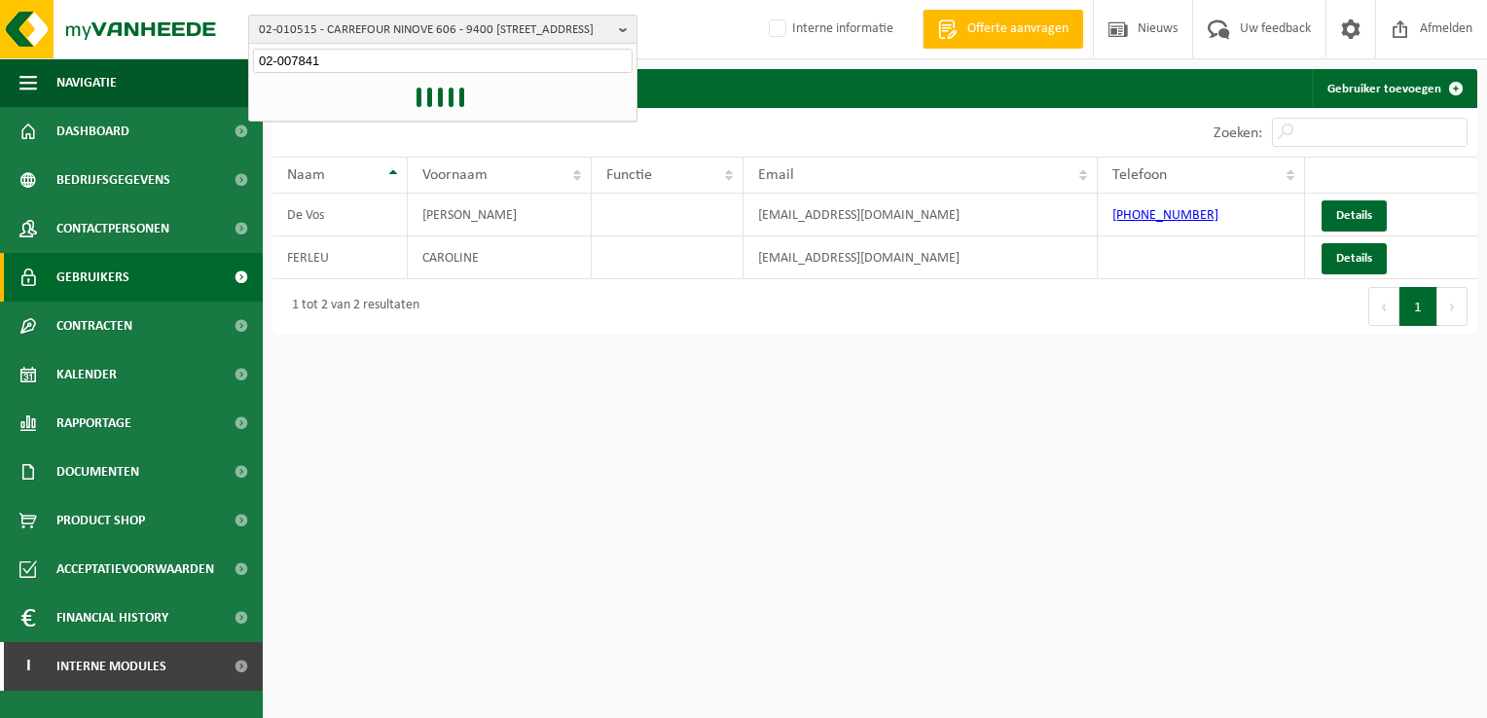
type input "02-007841"
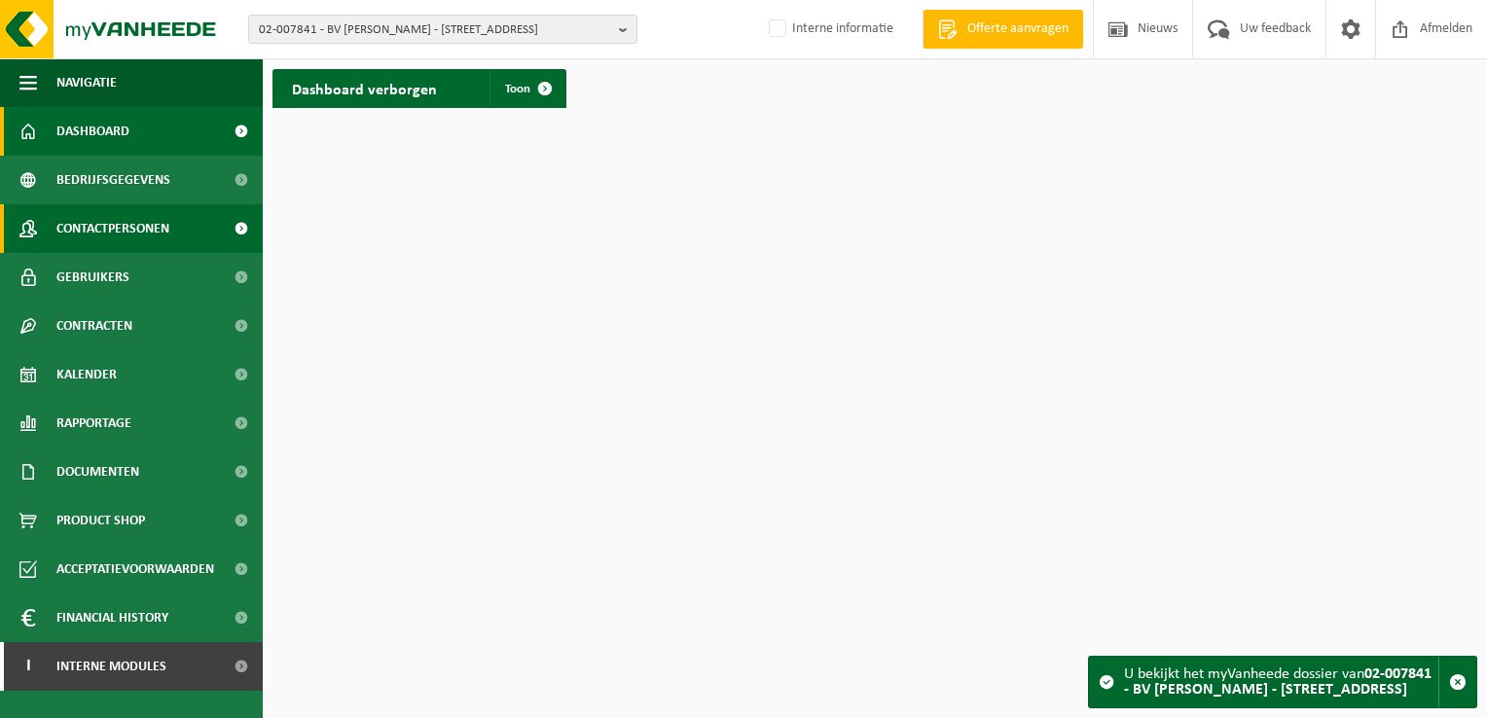
click at [105, 224] on span "Contactpersonen" at bounding box center [112, 228] width 113 height 49
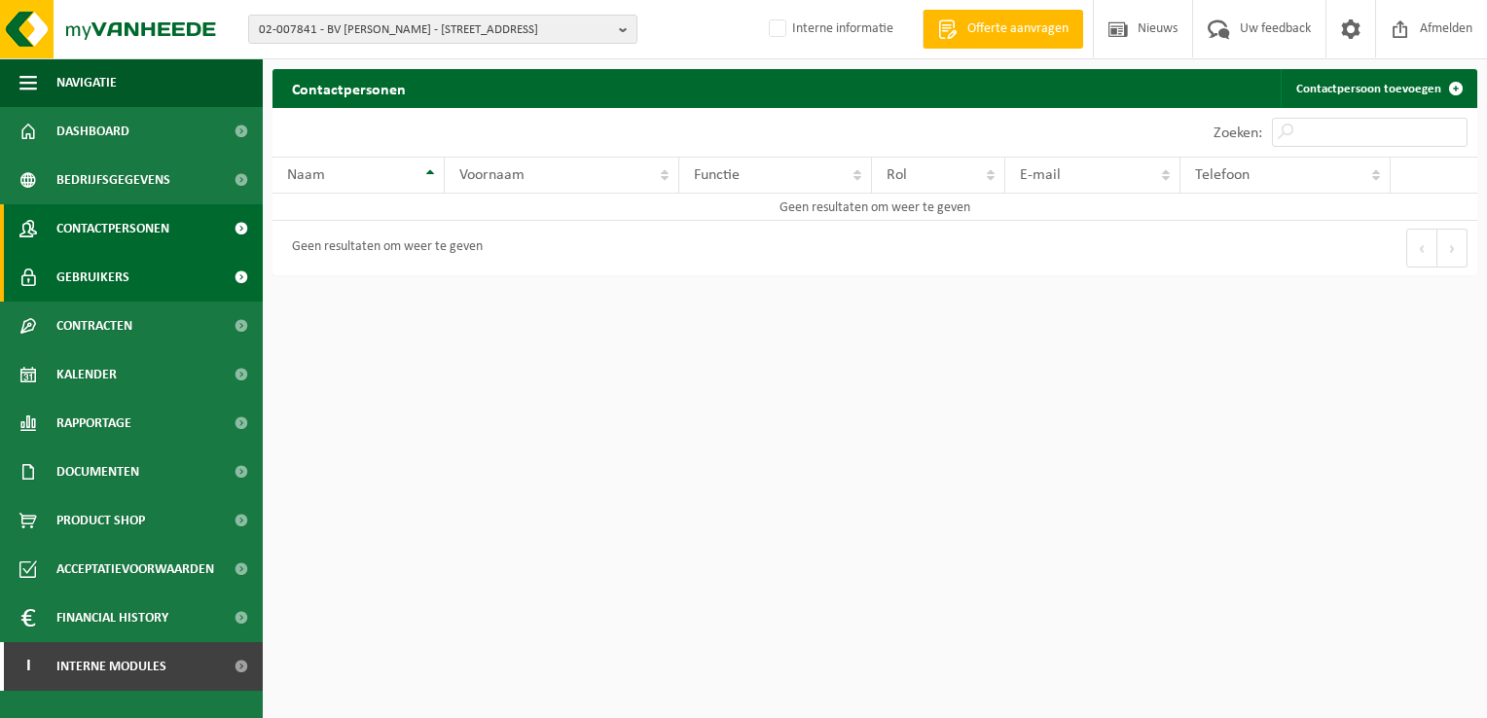
click at [152, 268] on link "Gebruikers" at bounding box center [131, 277] width 263 height 49
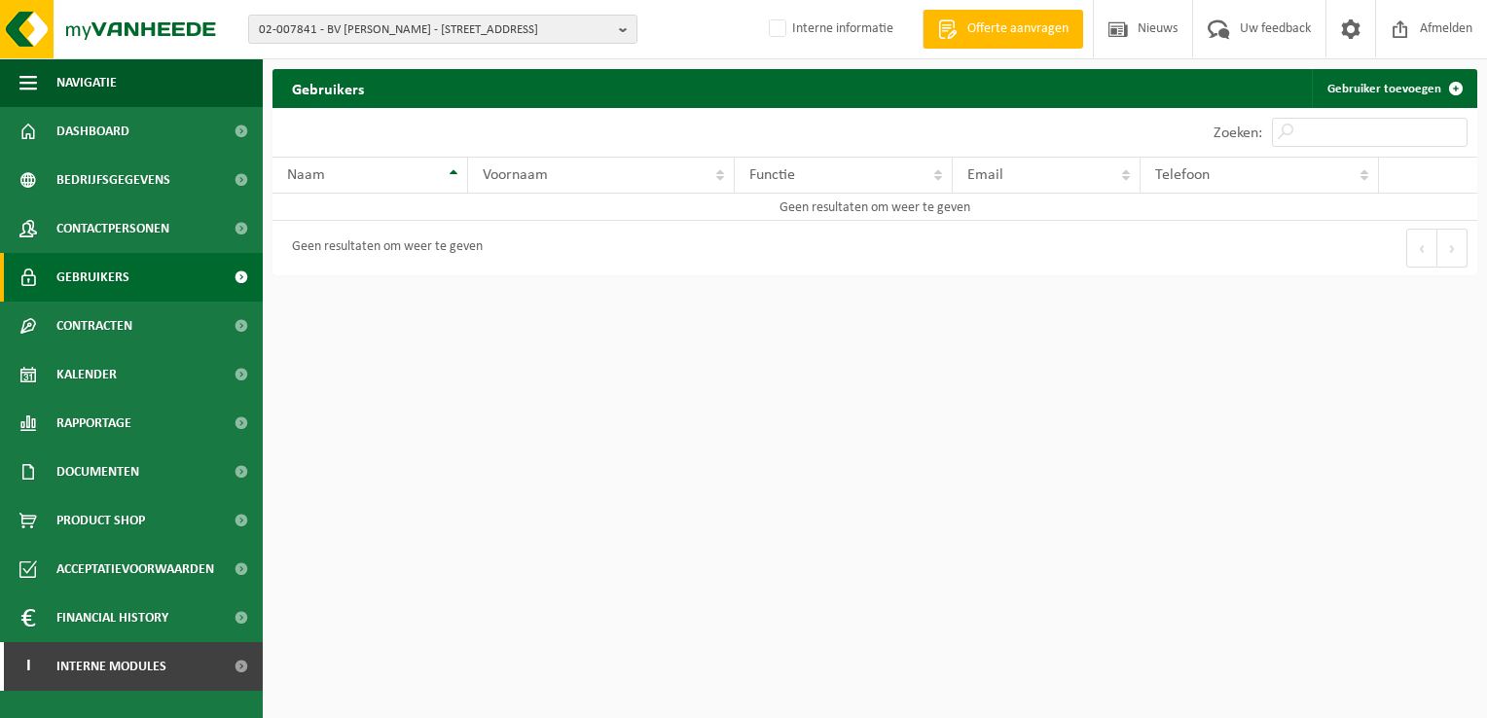
click at [236, 270] on span at bounding box center [241, 277] width 44 height 49
click at [404, 22] on span "02-007841 - BV [PERSON_NAME] - [STREET_ADDRESS]" at bounding box center [435, 30] width 352 height 29
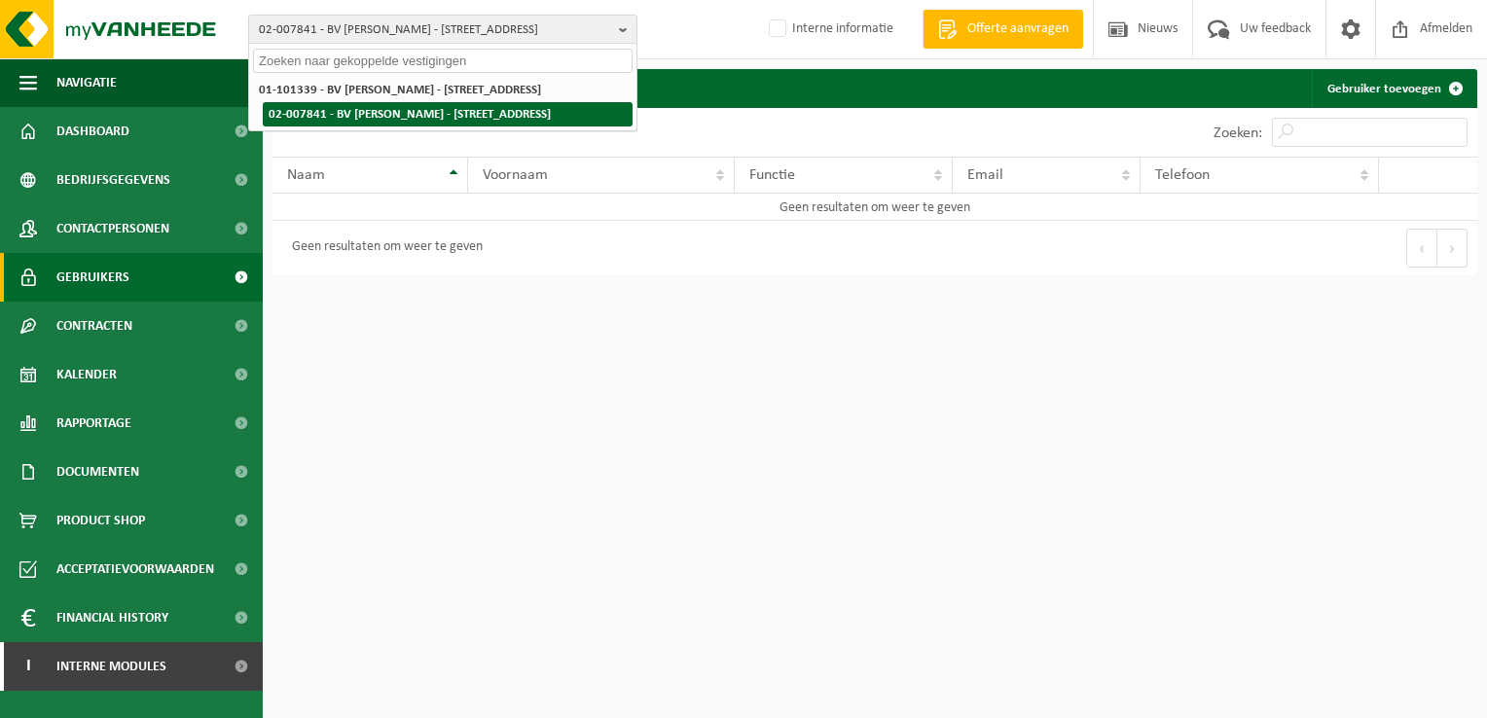
click at [360, 112] on li "02-007841 - BV [PERSON_NAME] - [STREET_ADDRESS]" at bounding box center [448, 114] width 370 height 24
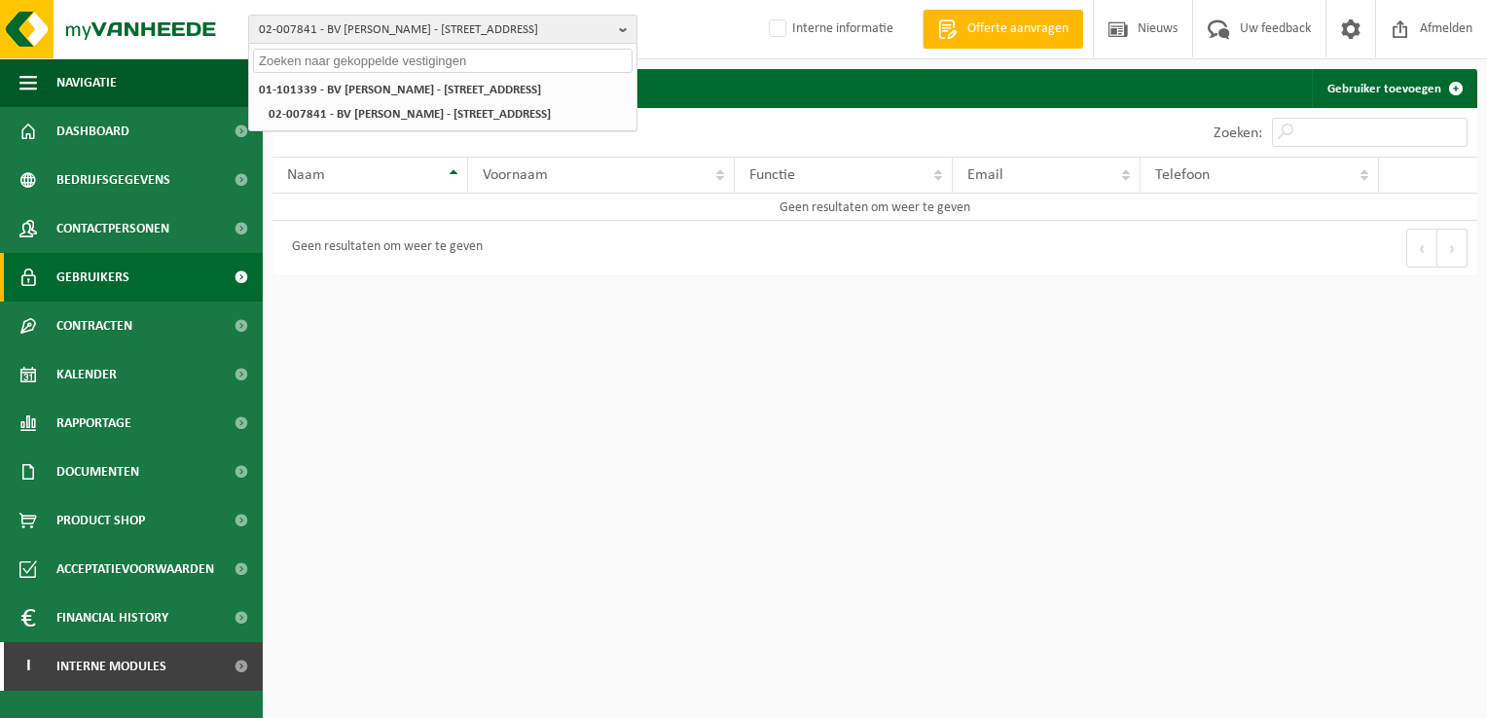
drag, startPoint x: 496, startPoint y: 477, endPoint x: 589, endPoint y: 488, distance: 93.2
click at [498, 477] on html "02-007841 - BV [PERSON_NAME] - 9340 LEDE, BOVENSTRAAT 7 01-101339 - BV [PERSON_…" at bounding box center [743, 359] width 1487 height 718
click at [381, 18] on span "02-007841 - BV [PERSON_NAME] - [STREET_ADDRESS]" at bounding box center [435, 30] width 352 height 29
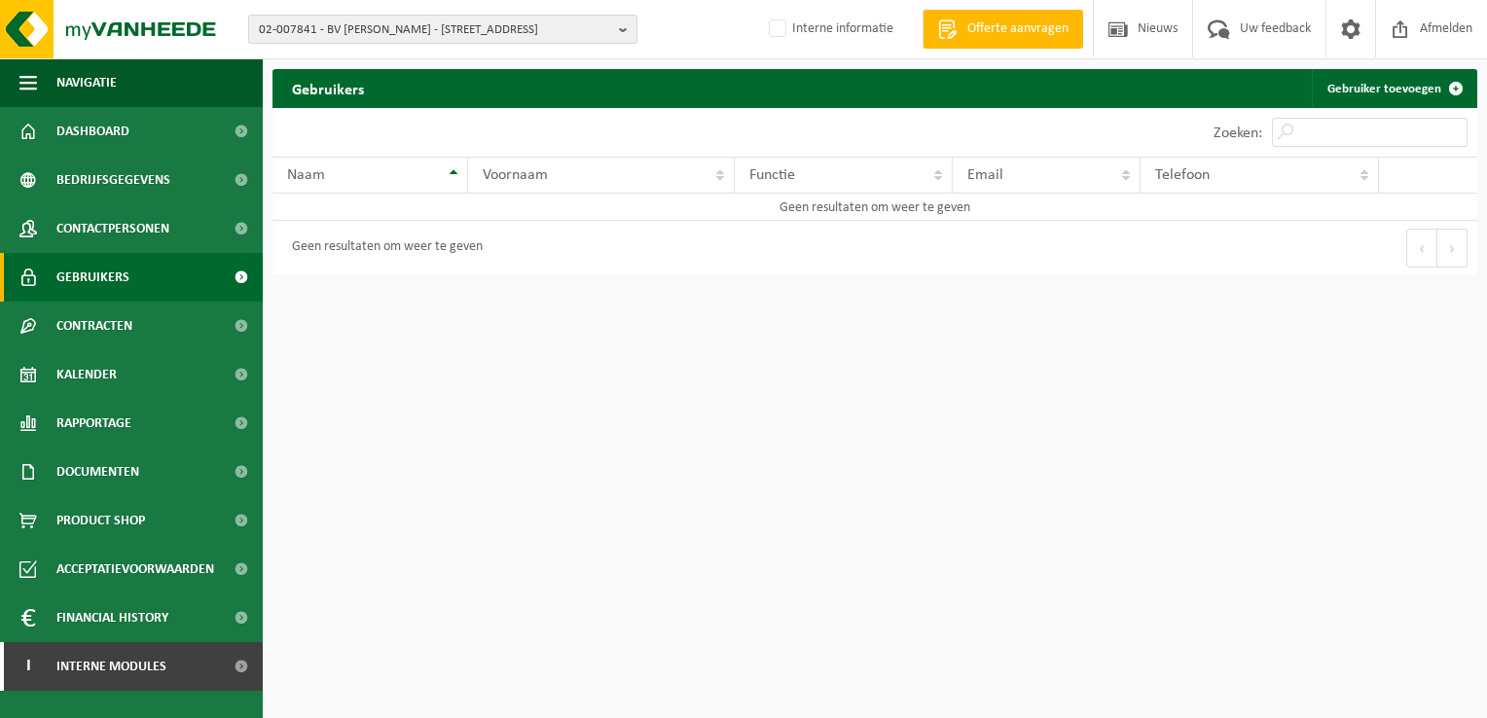
click at [338, 28] on span "02-007841 - BV [PERSON_NAME] - [STREET_ADDRESS]" at bounding box center [435, 30] width 352 height 29
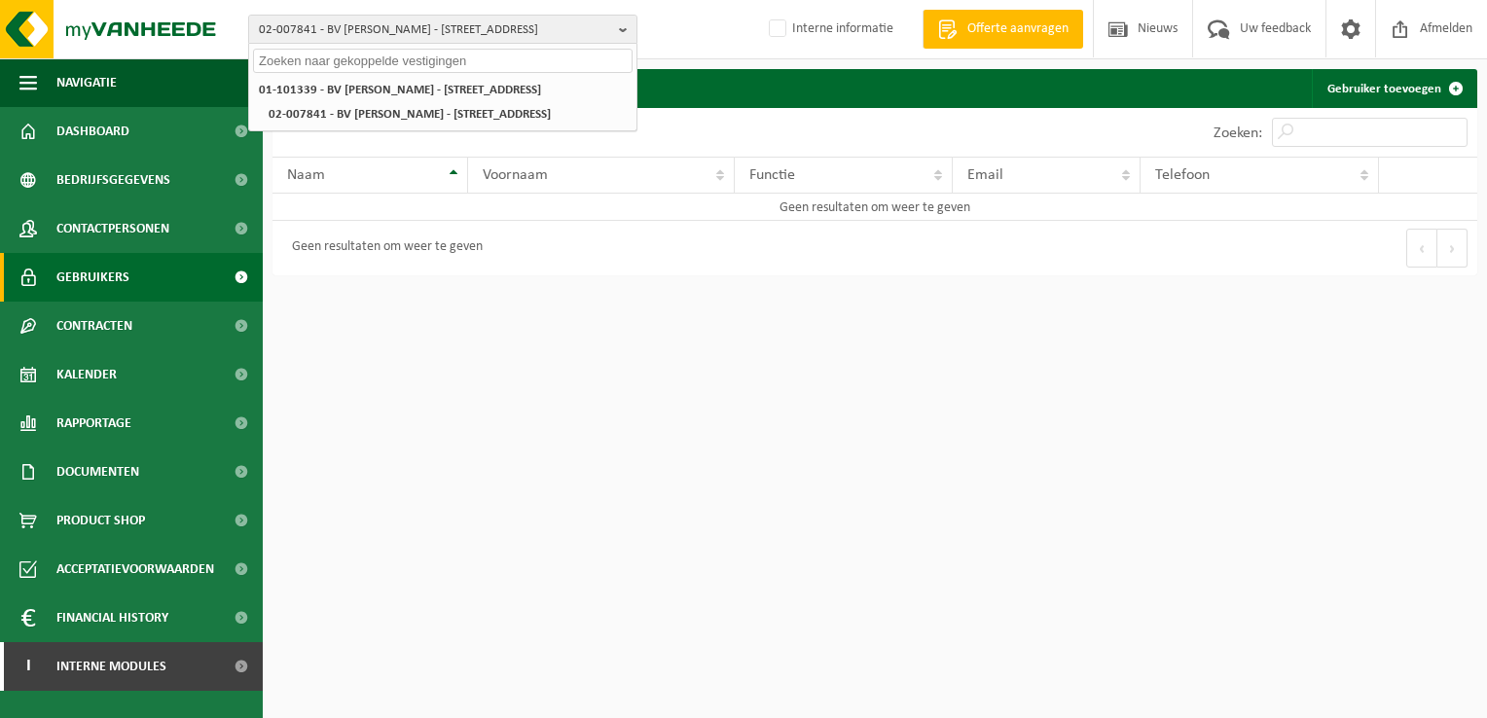
click at [316, 56] on input "text" at bounding box center [442, 61] width 379 height 24
paste input "02-012625"
type input "02-012625"
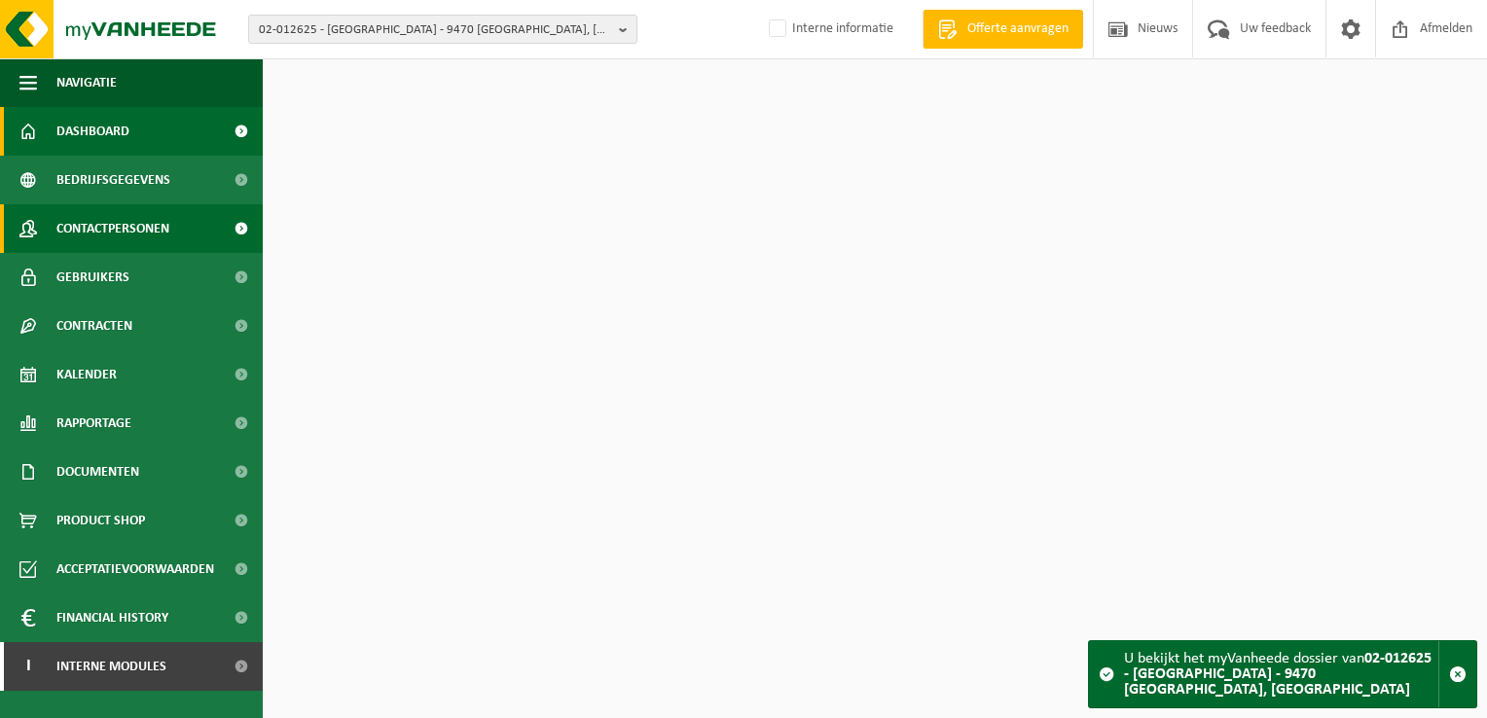
click at [92, 228] on span "Contactpersonen" at bounding box center [112, 228] width 113 height 49
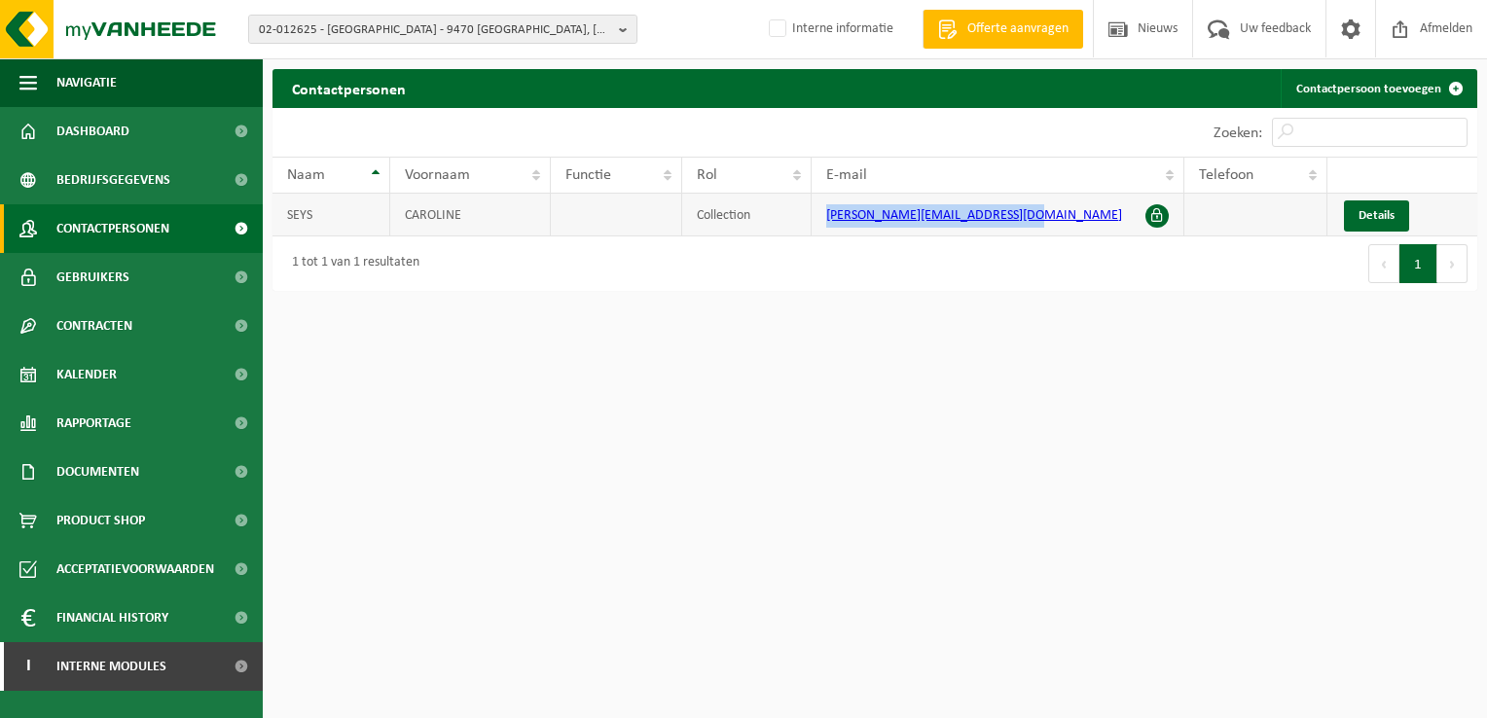
drag, startPoint x: 1027, startPoint y: 206, endPoint x: 819, endPoint y: 213, distance: 208.3
click at [819, 213] on td "[PERSON_NAME][EMAIL_ADDRESS][DOMAIN_NAME]" at bounding box center [997, 215] width 372 height 43
copy link "[PERSON_NAME][EMAIL_ADDRESS][DOMAIN_NAME]"
drag, startPoint x: 883, startPoint y: 579, endPoint x: 938, endPoint y: 585, distance: 54.8
click at [883, 579] on html "02-012625 - [GEOGRAPHIC_DATA] - [GEOGRAPHIC_DATA] - [GEOGRAPHIC_DATA] - 9470 DE…" at bounding box center [743, 359] width 1487 height 718
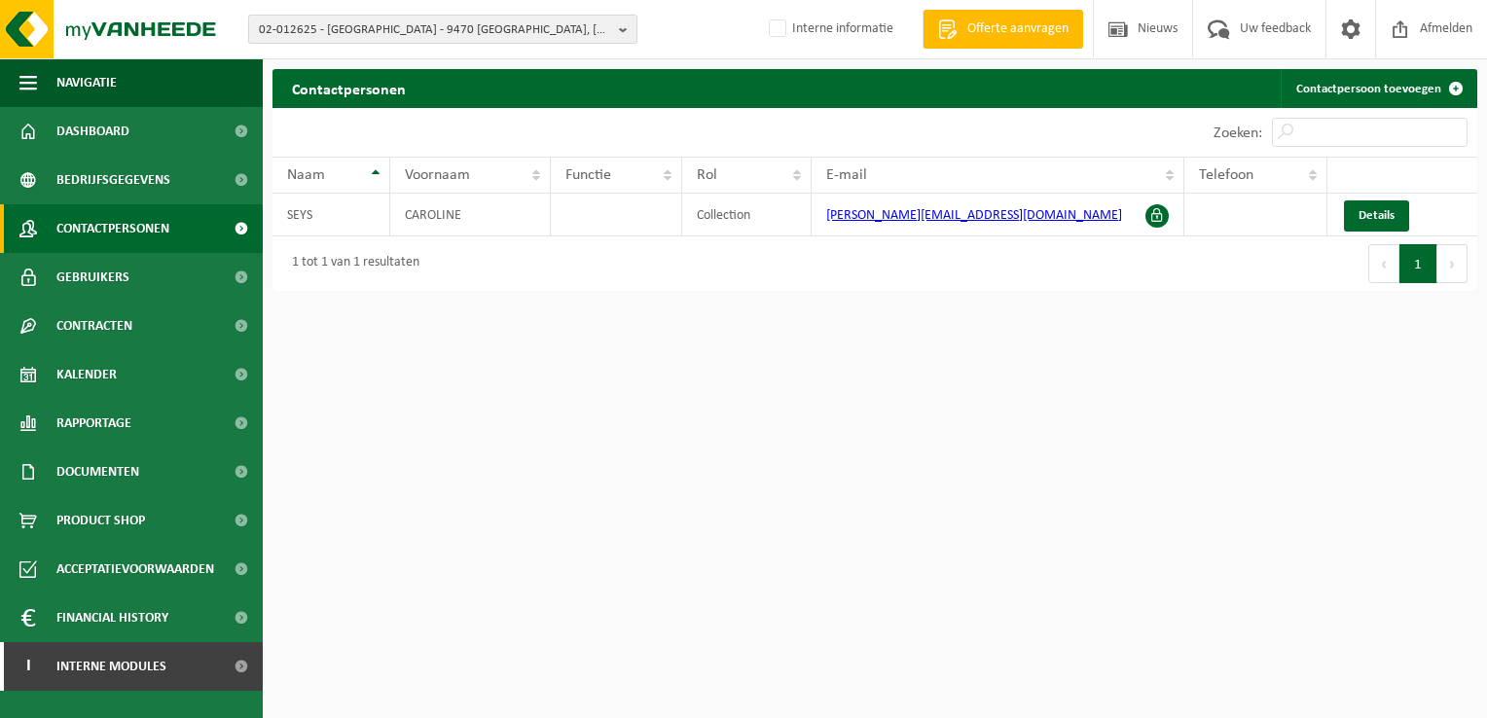
click at [273, 25] on span "02-012625 - LEONARDO COLLEGE - 9470 DENDERLEEUW, LINDESTRAAT" at bounding box center [435, 30] width 352 height 29
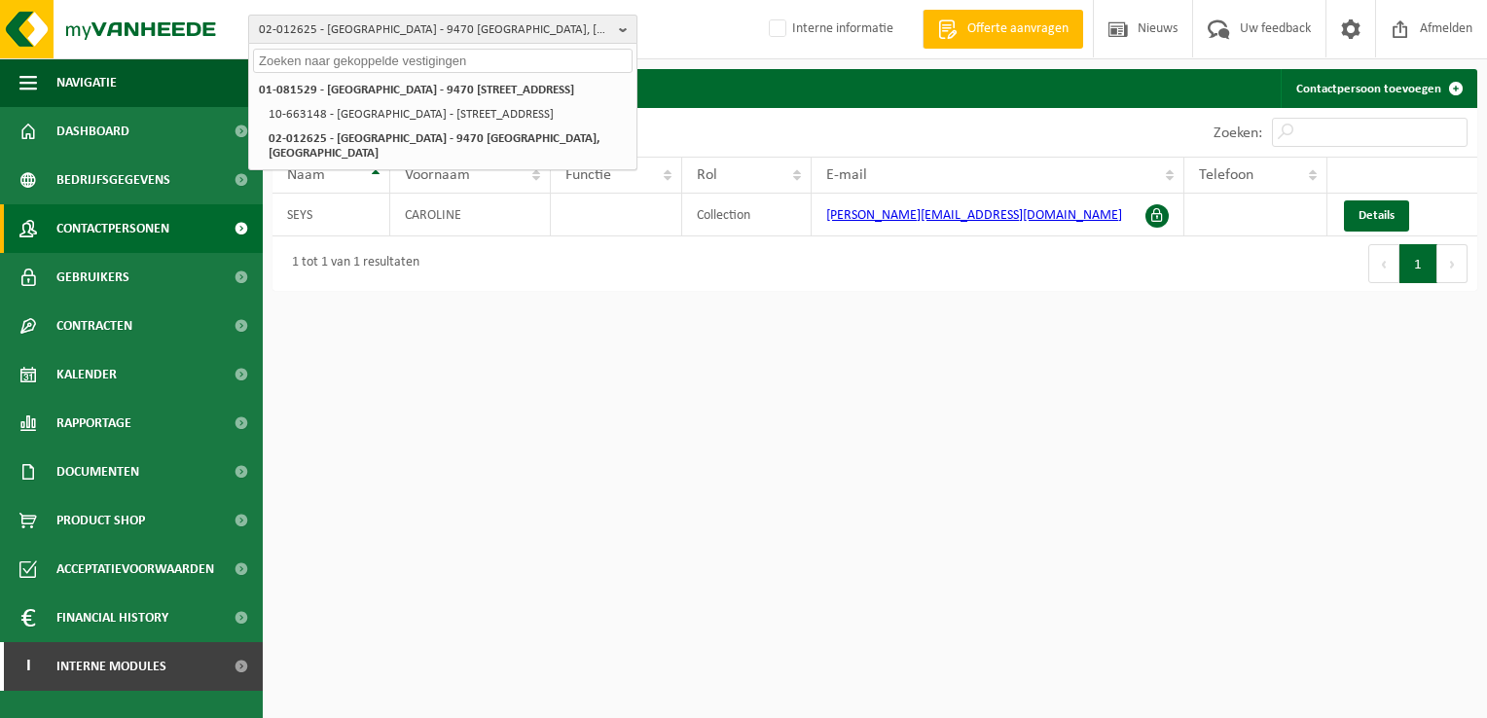
paste input "01-901885"
type input "01-901885"
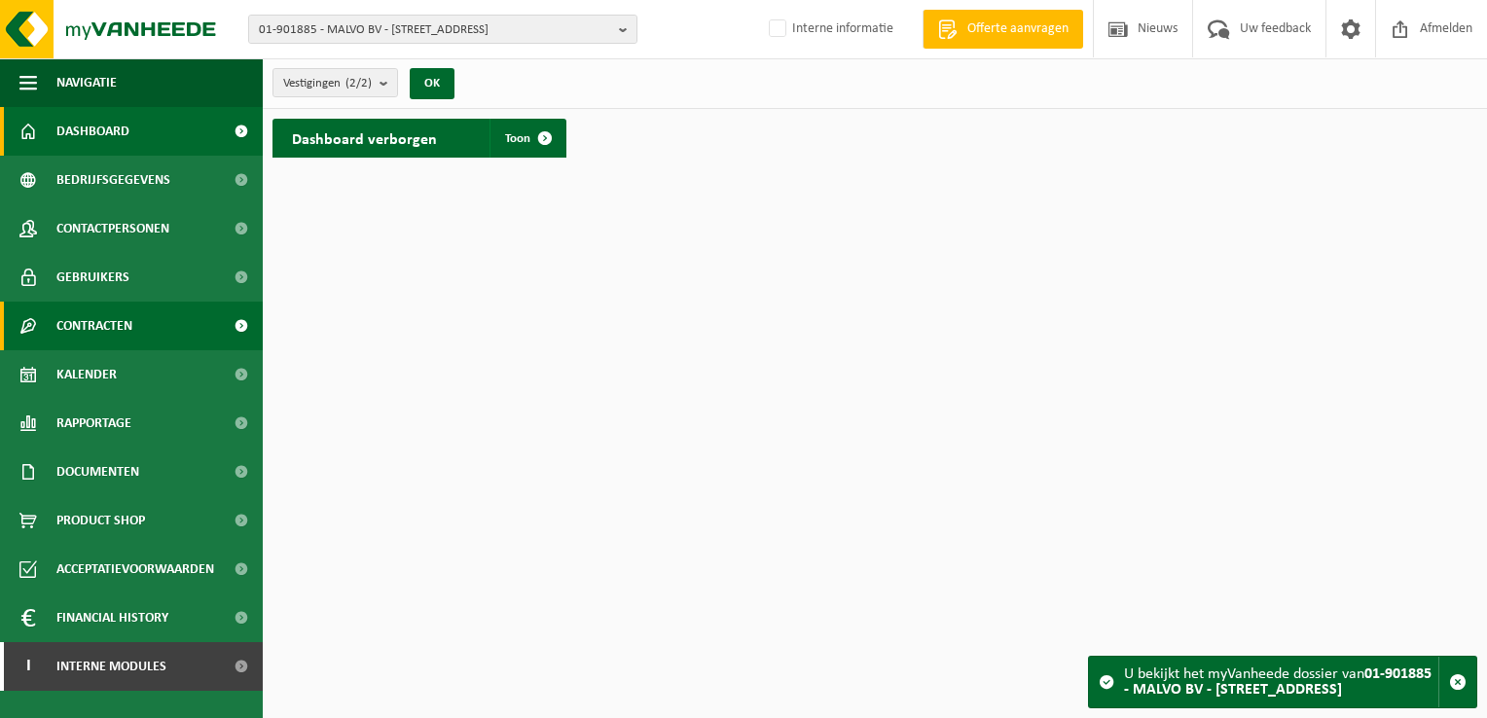
click at [150, 333] on link "Contracten" at bounding box center [131, 326] width 263 height 49
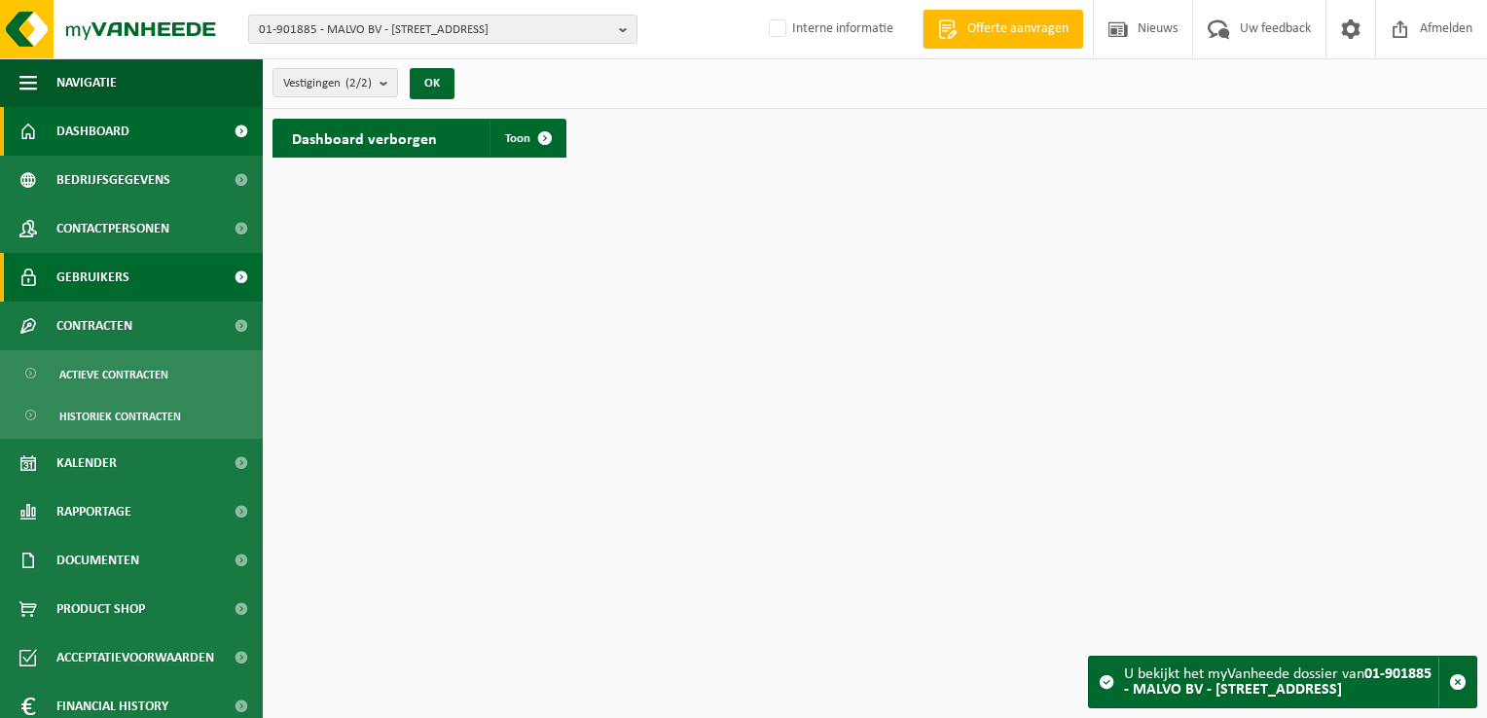
click at [86, 287] on span "Gebruikers" at bounding box center [92, 277] width 73 height 49
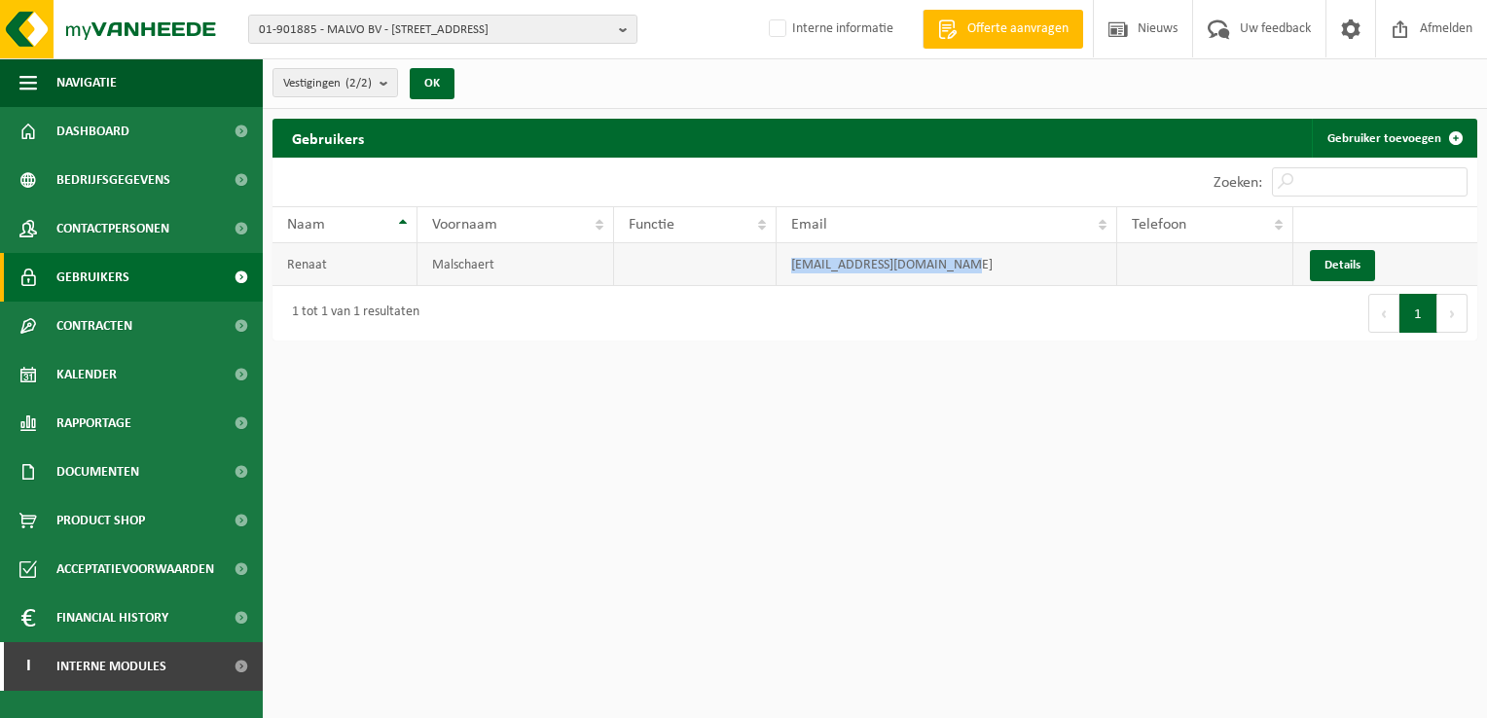
drag, startPoint x: 913, startPoint y: 264, endPoint x: 715, endPoint y: 264, distance: 197.5
click at [715, 264] on tr "Renaat Malschaert tfijnproevertje@hotmail.be Details" at bounding box center [874, 264] width 1205 height 43
copy tr "tfijnproevertje@hotmail.be"
click at [350, 37] on span "01-901885 - MALVO BV - 9308 HOFSTADE, HEKKESTRAAT 6" at bounding box center [435, 30] width 352 height 29
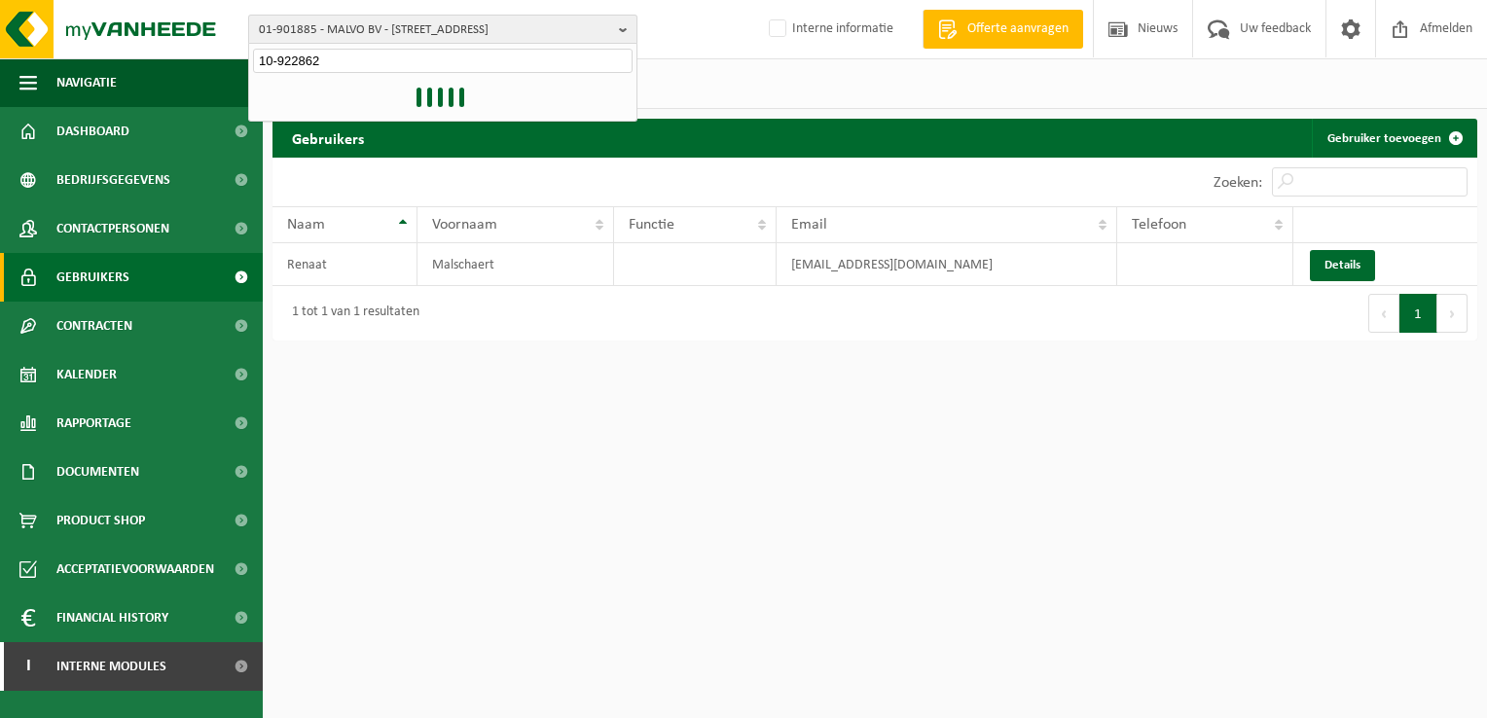
type input "10-922862"
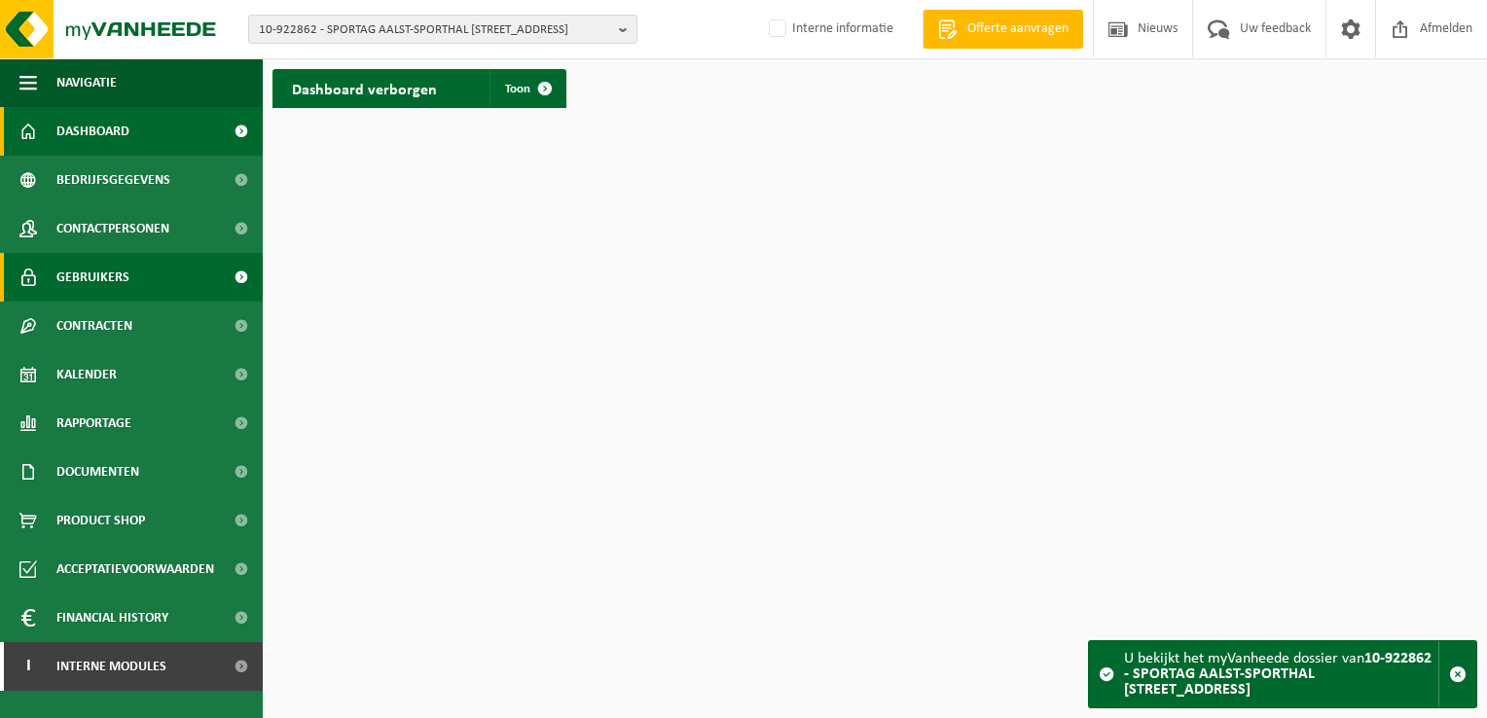
click at [97, 266] on span "Gebruikers" at bounding box center [92, 277] width 73 height 49
click at [87, 279] on span "Gebruikers" at bounding box center [92, 277] width 73 height 49
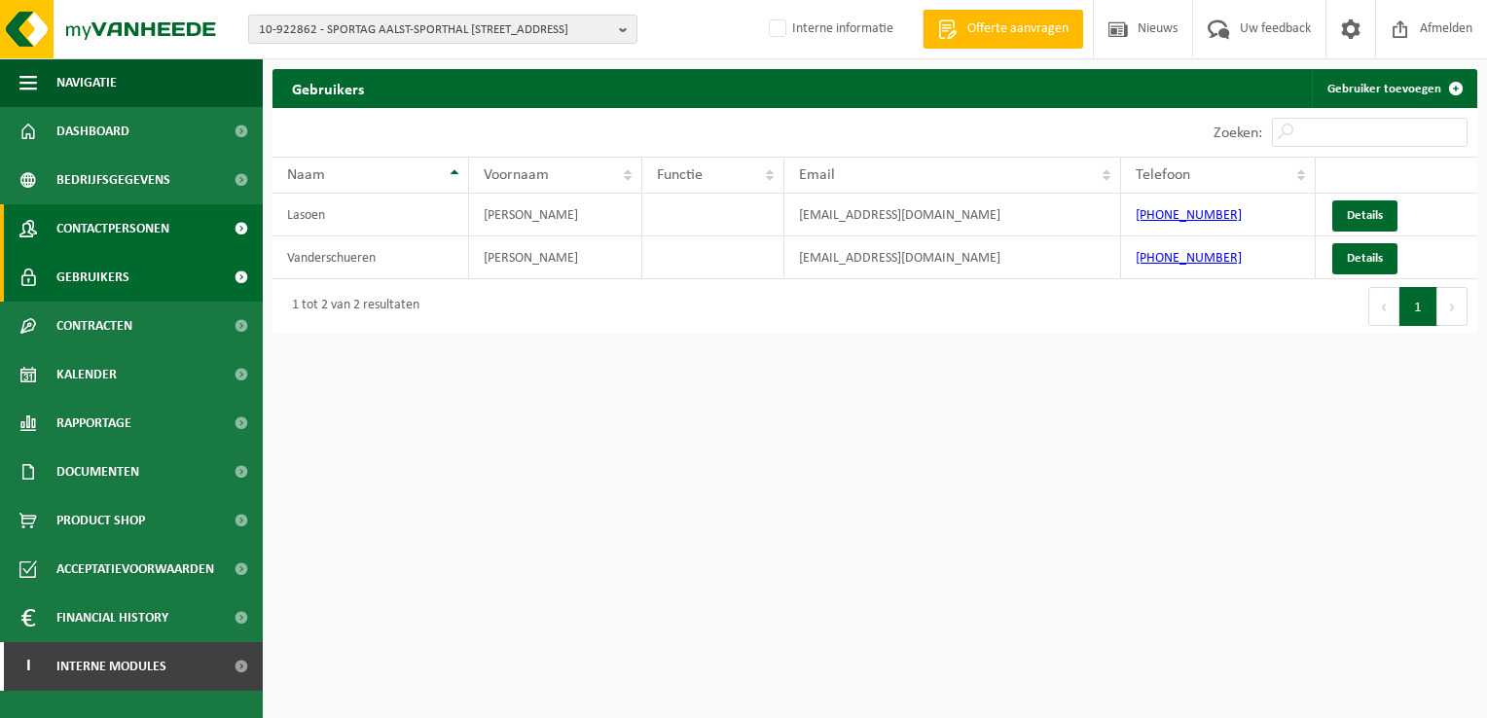
click at [102, 231] on span "Contactpersonen" at bounding box center [112, 228] width 113 height 49
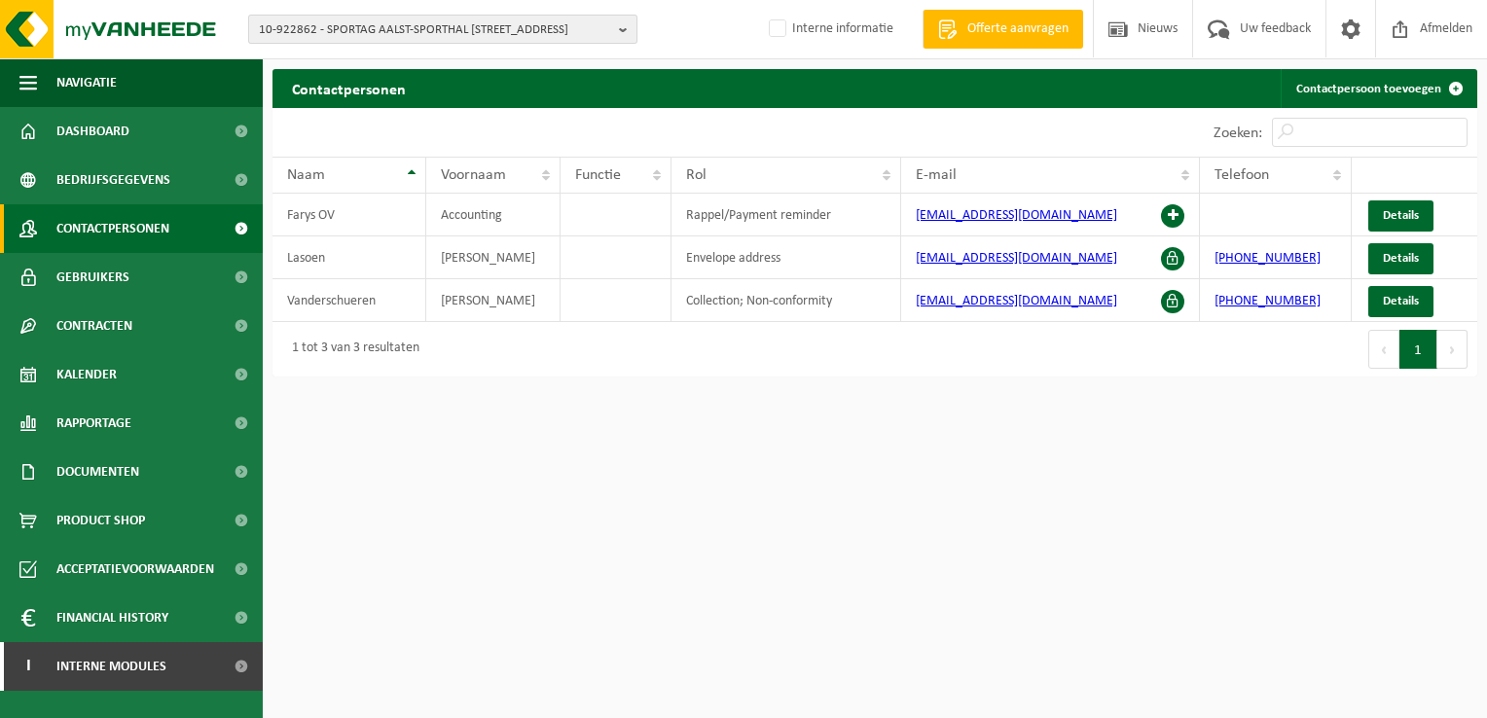
click at [399, 29] on span "10-922862 - SPORTAG AALST-SPORTHAL FALUINTJES - 9310 MOORSEL, BEUGEMSTRAAT 24" at bounding box center [435, 30] width 352 height 29
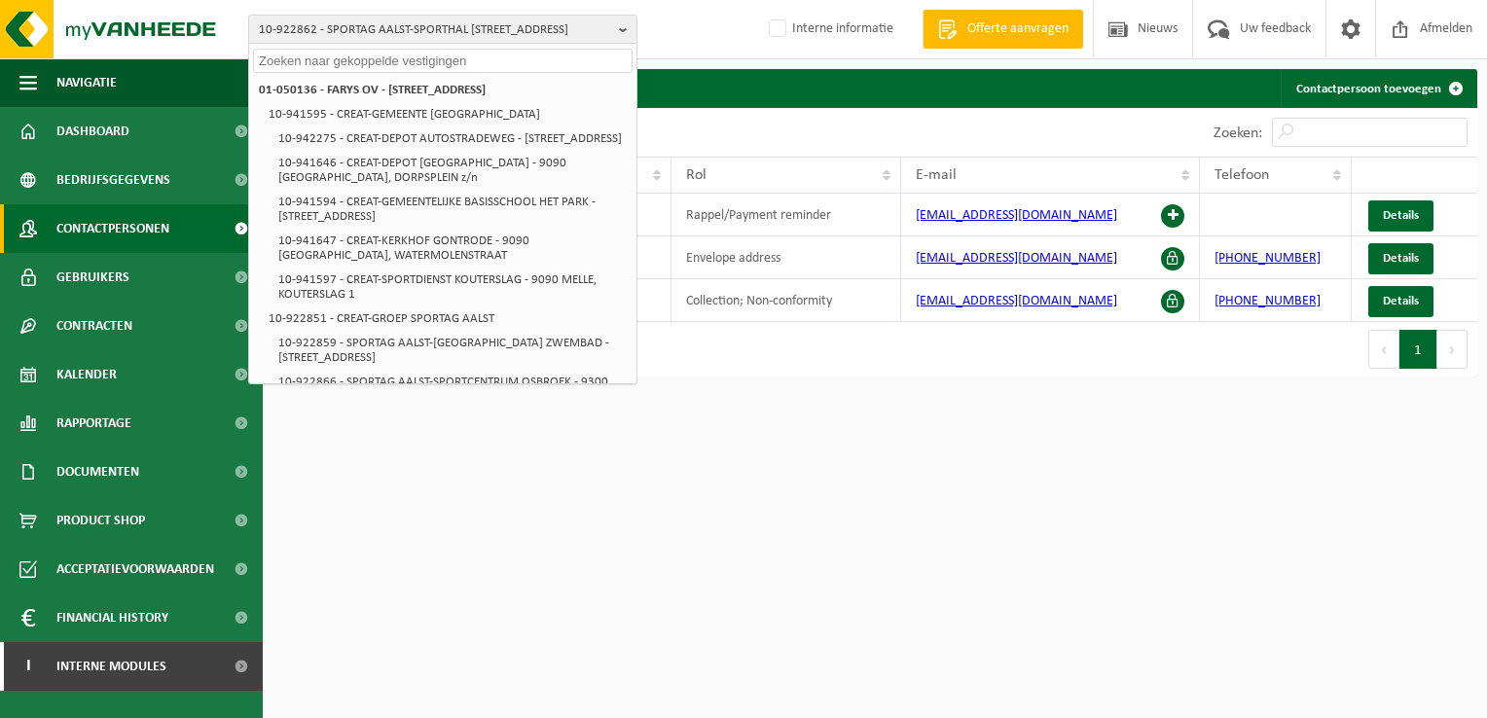
click at [379, 64] on input "text" at bounding box center [442, 61] width 379 height 24
paste input "10-913646"
type input "10-913646"
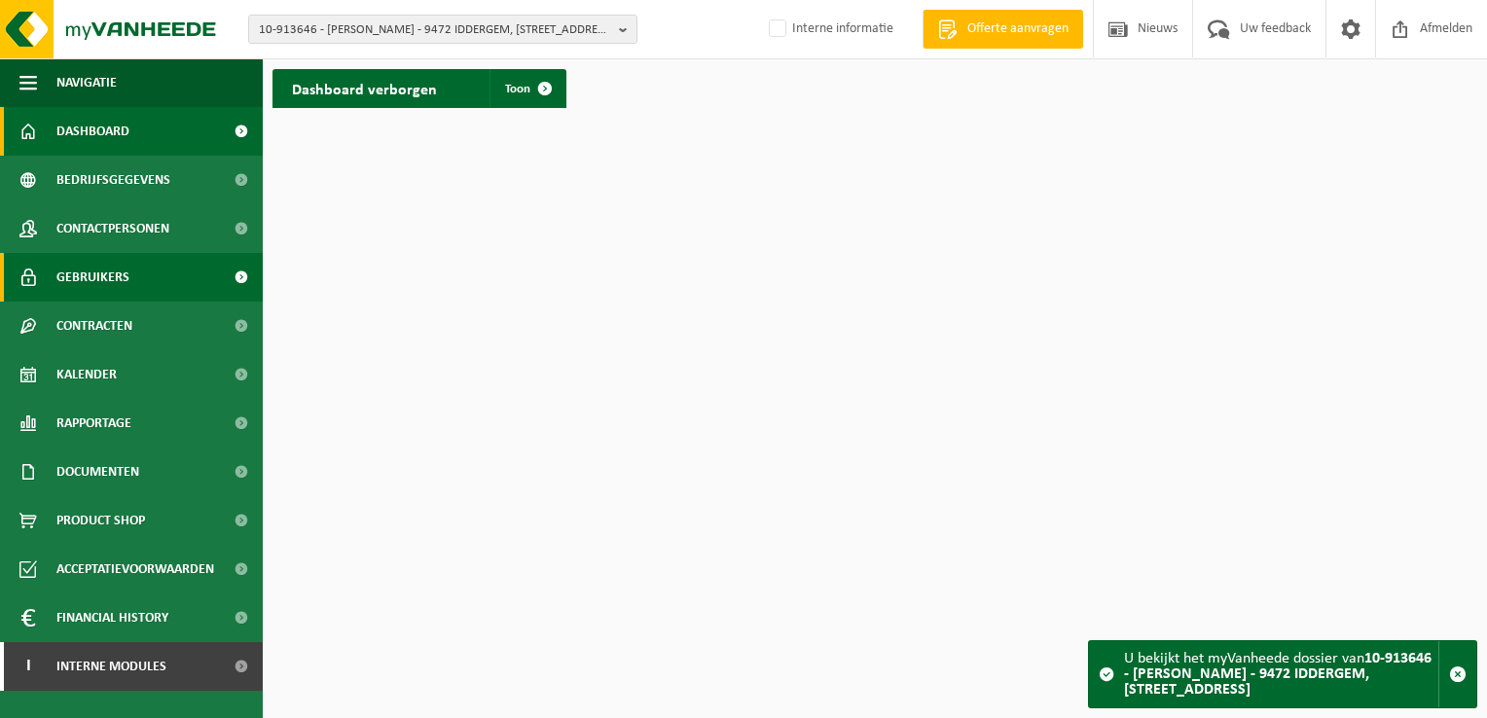
click at [156, 276] on link "Gebruikers" at bounding box center [131, 277] width 263 height 49
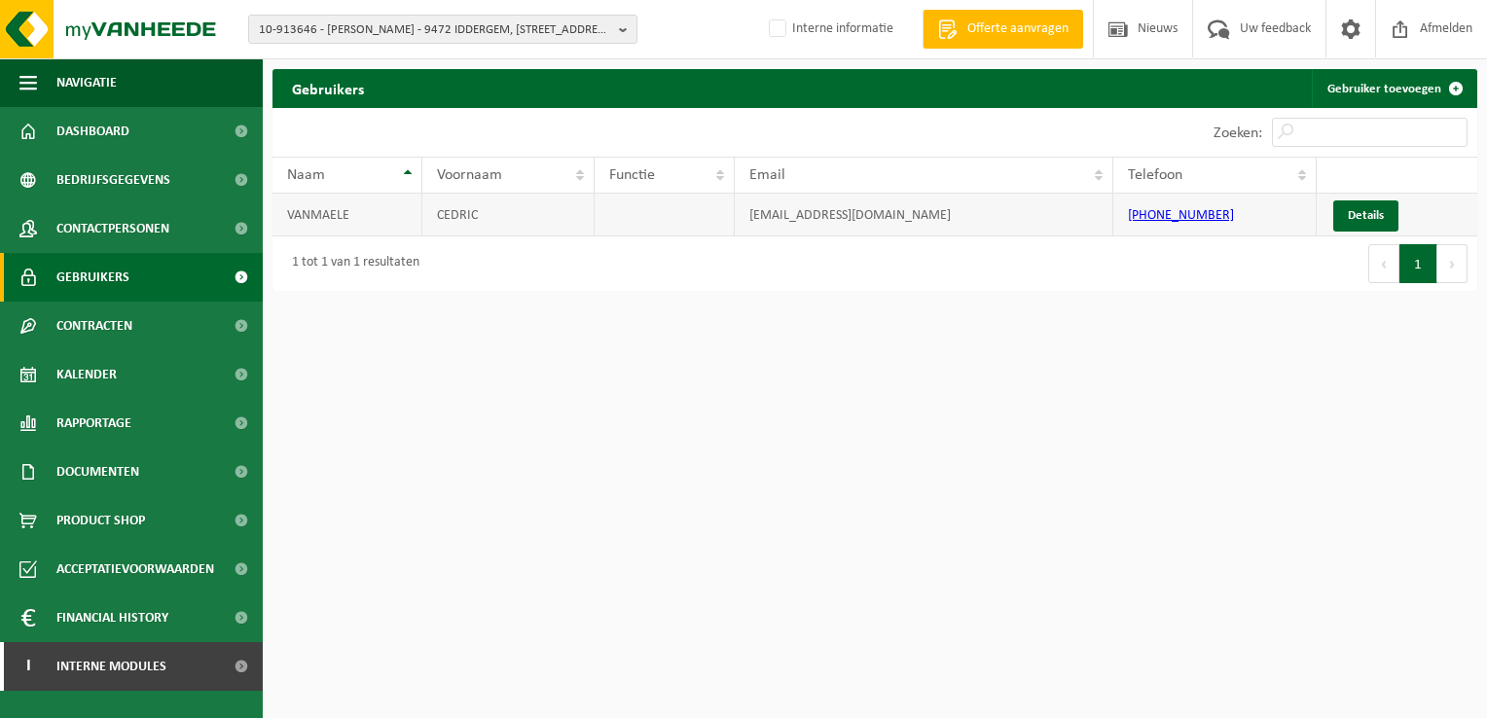
drag, startPoint x: 985, startPoint y: 220, endPoint x: 728, endPoint y: 214, distance: 256.9
click at [728, 214] on tr "[PERSON_NAME] [PERSON_NAME][EMAIL_ADDRESS][DOMAIN_NAME] [PHONE_NUMBER] Details" at bounding box center [874, 215] width 1205 height 43
copy tr "[EMAIL_ADDRESS][DOMAIN_NAME]"
